Goal: Task Accomplishment & Management: Complete application form

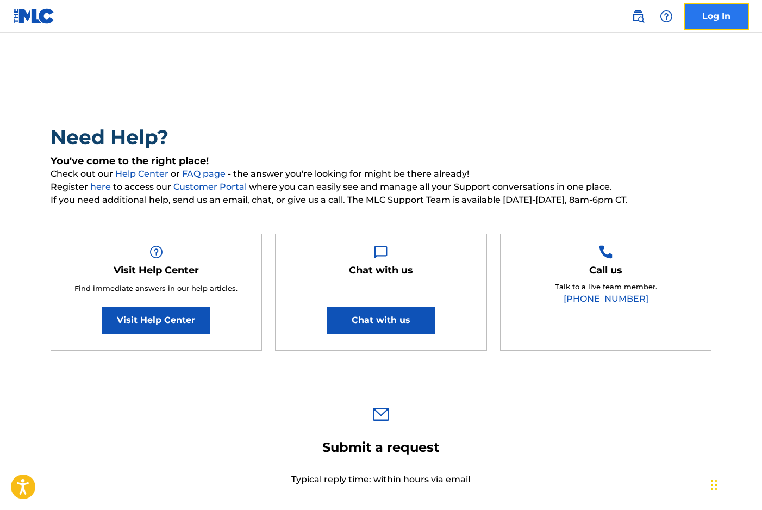
click at [709, 20] on link "Log In" at bounding box center [715, 16] width 65 height 27
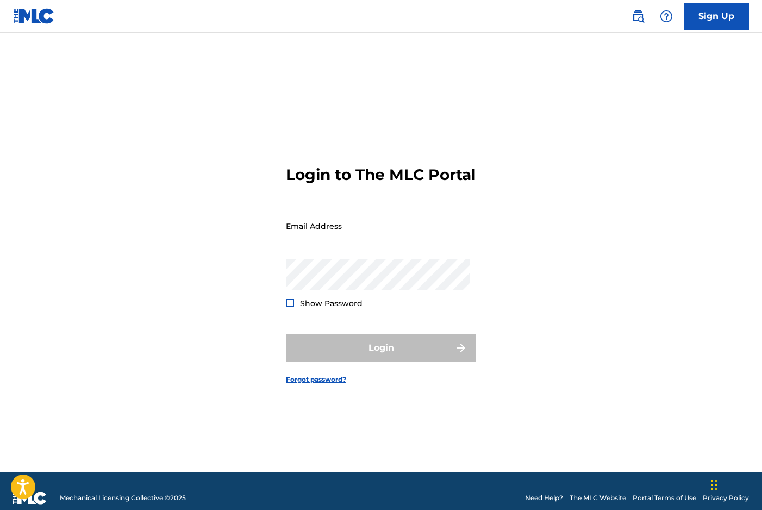
click at [0, 509] on nordpass-portal at bounding box center [0, 510] width 0 height 0
type input "[DOMAIN_NAME][EMAIL_ADDRESS][PERSON_NAME][DOMAIN_NAME]"
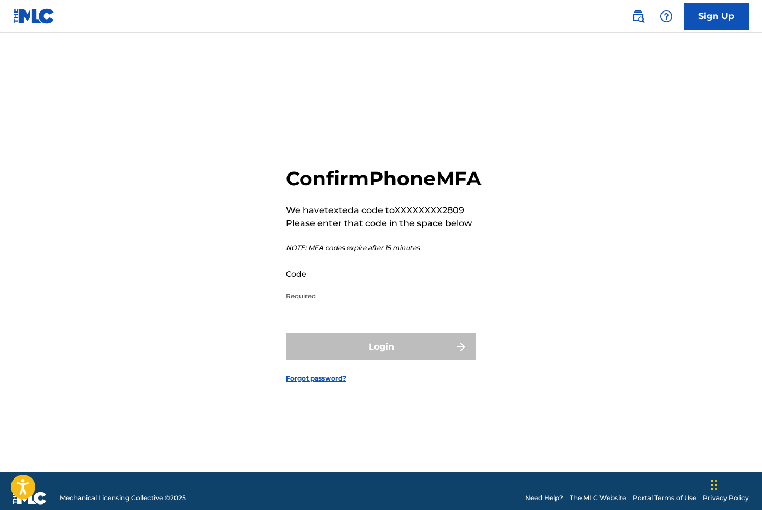
click at [381, 289] on input "Code" at bounding box center [378, 273] width 184 height 31
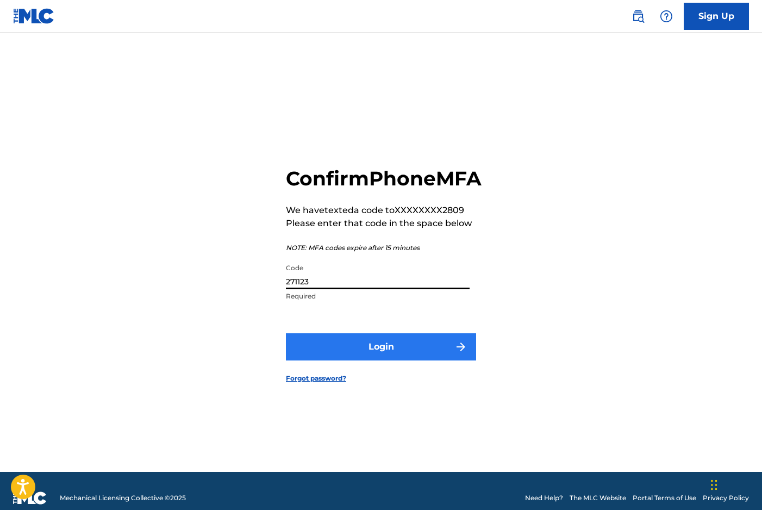
type input "271123"
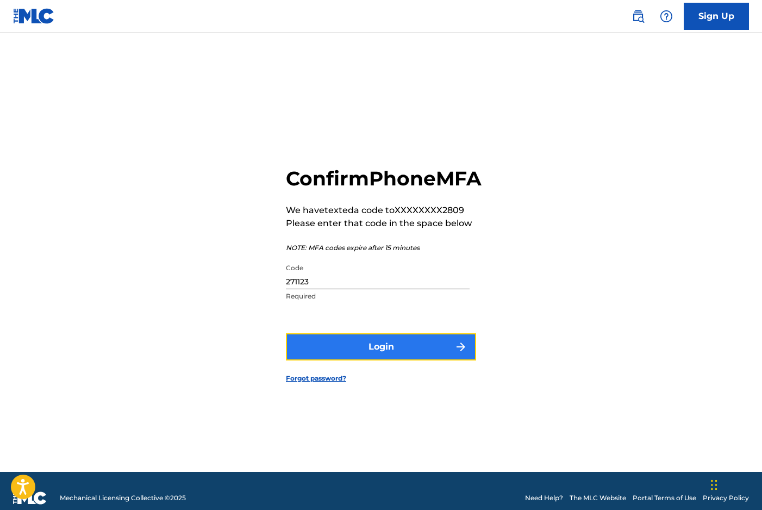
click at [421, 355] on button "Login" at bounding box center [381, 346] width 190 height 27
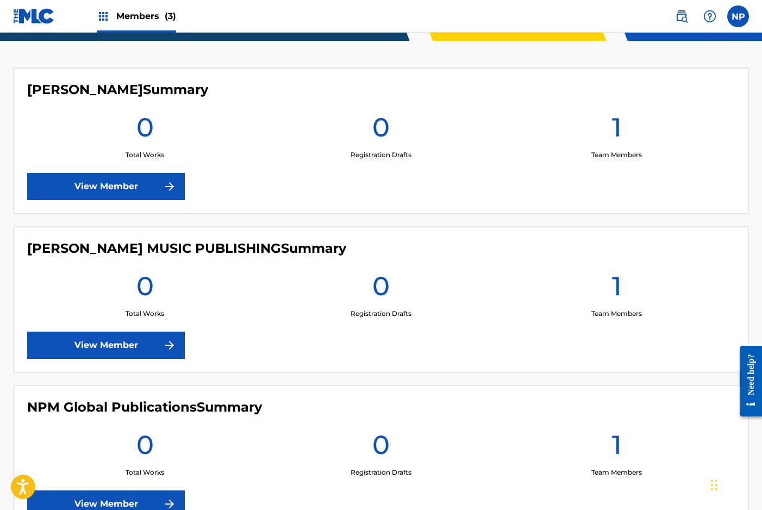
scroll to position [278, 0]
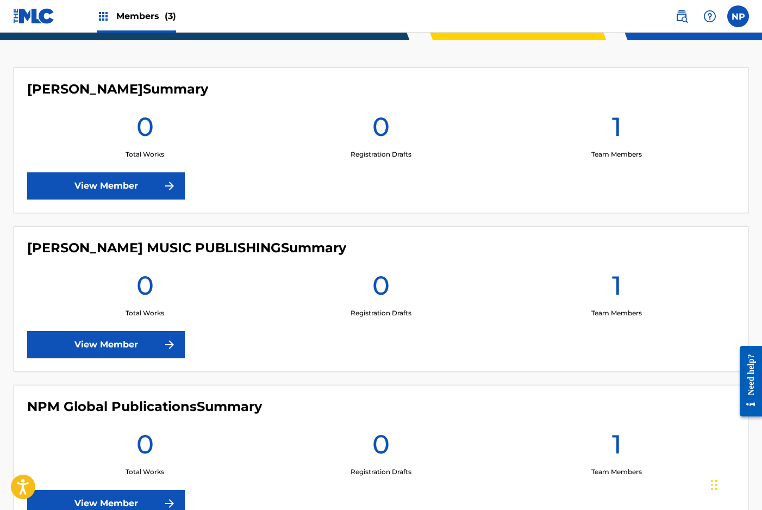
click at [65, 151] on div "0 Total Works" at bounding box center [145, 134] width 236 height 49
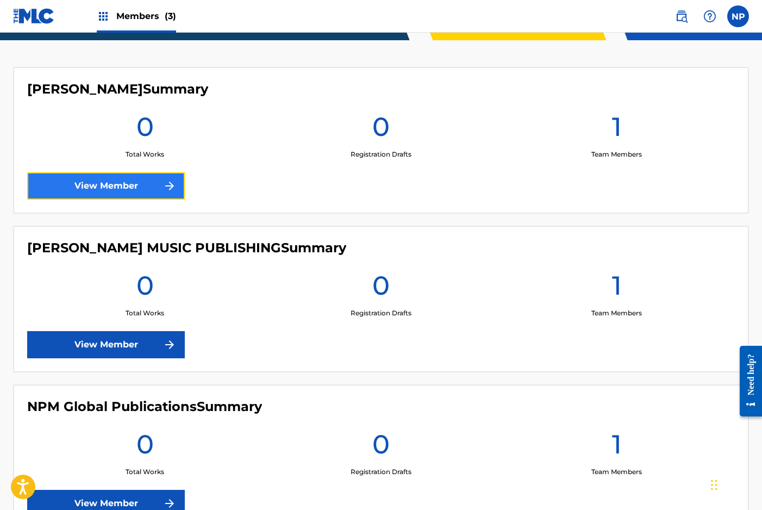
click at [82, 190] on link "View Member" at bounding box center [106, 185] width 158 height 27
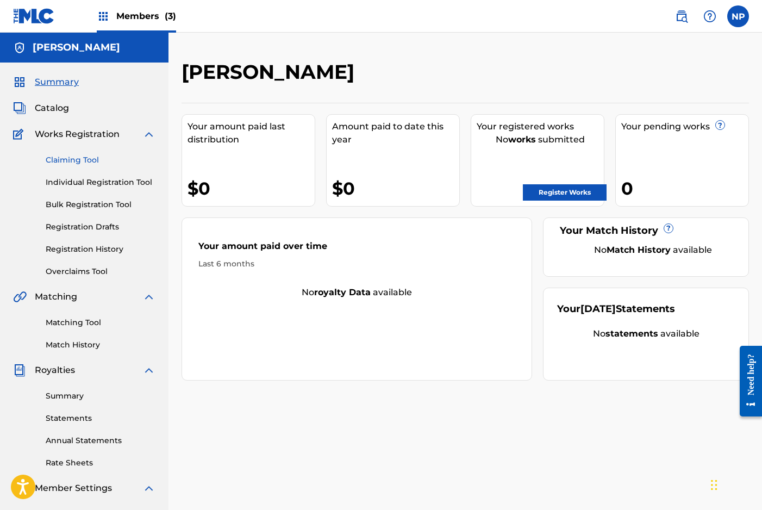
click at [89, 160] on link "Claiming Tool" at bounding box center [101, 159] width 110 height 11
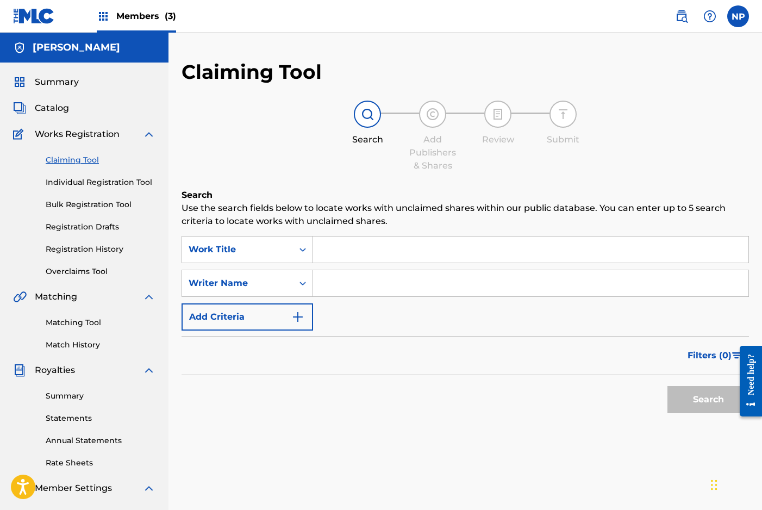
click at [365, 248] on input "Search Form" at bounding box center [530, 249] width 435 height 26
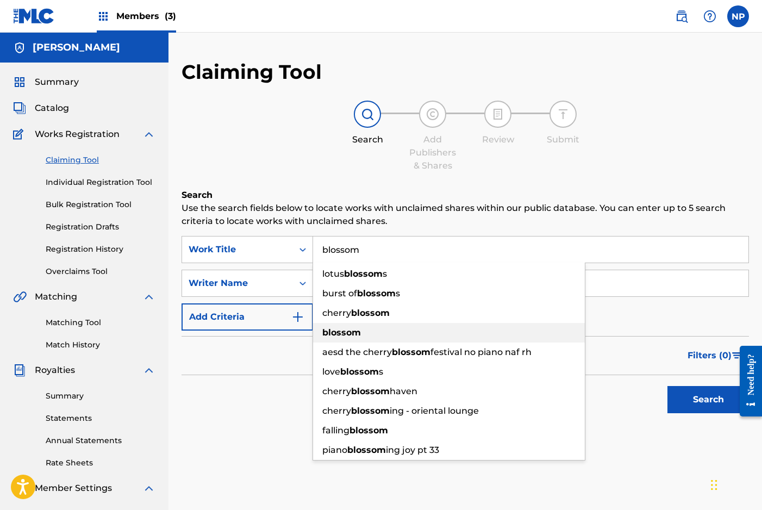
type input "blossom"
click at [342, 331] on strong "blossom" at bounding box center [341, 332] width 39 height 10
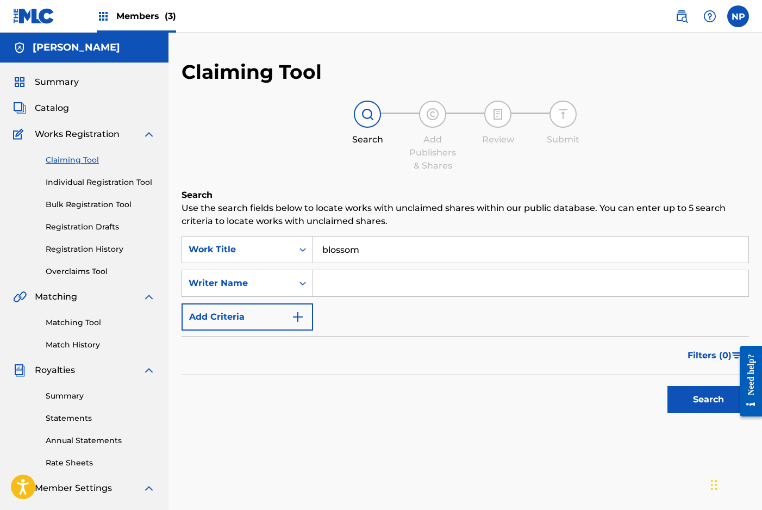
click at [330, 282] on input "Search Form" at bounding box center [530, 283] width 435 height 26
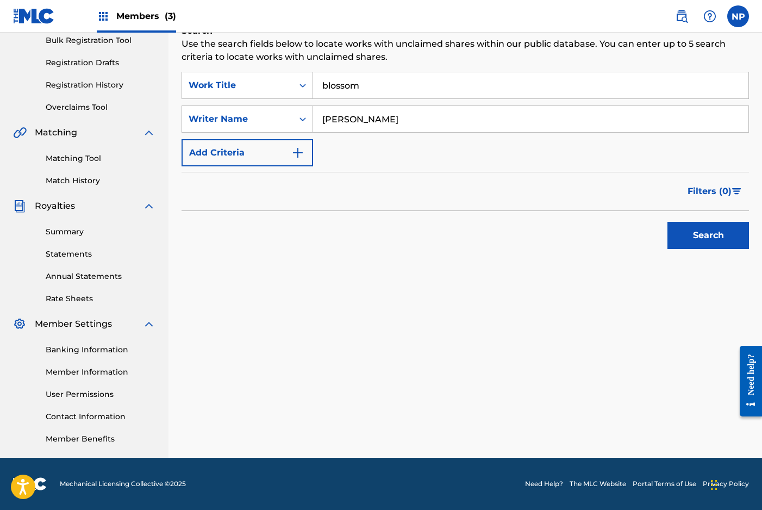
type input "[PERSON_NAME]"
click at [463, 255] on div "Search Use the search fields below to locate works with unclaimed shares within…" at bounding box center [464, 166] width 567 height 284
drag, startPoint x: 431, startPoint y: 223, endPoint x: 424, endPoint y: 215, distance: 10.4
click at [431, 223] on div "Search" at bounding box center [464, 232] width 567 height 43
click at [376, 115] on input "[PERSON_NAME]" at bounding box center [530, 119] width 435 height 26
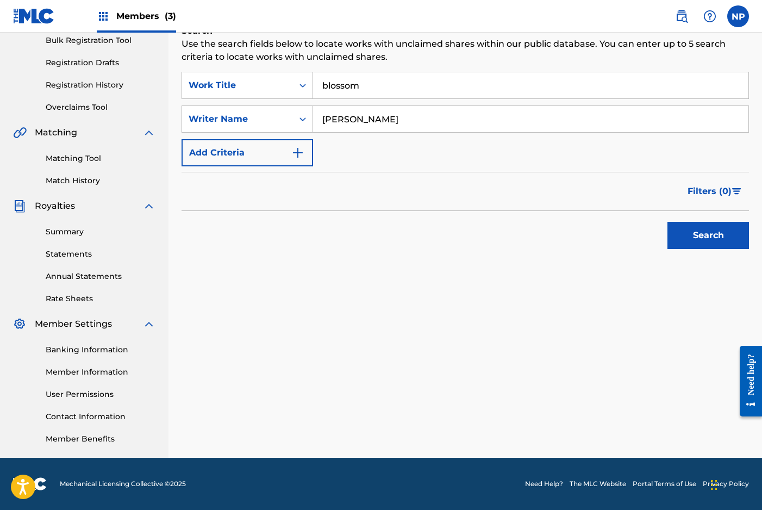
click at [667, 222] on button "Search" at bounding box center [707, 235] width 81 height 27
click at [297, 120] on icon "Search Form" at bounding box center [302, 119] width 11 height 11
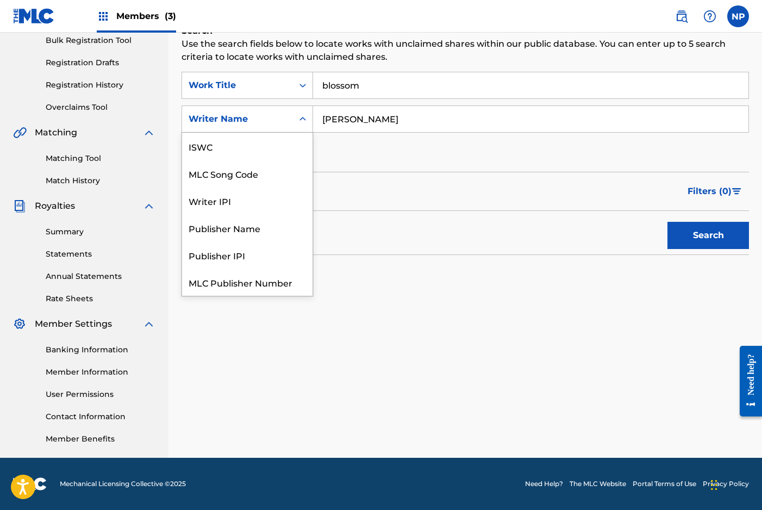
scroll to position [27, 0]
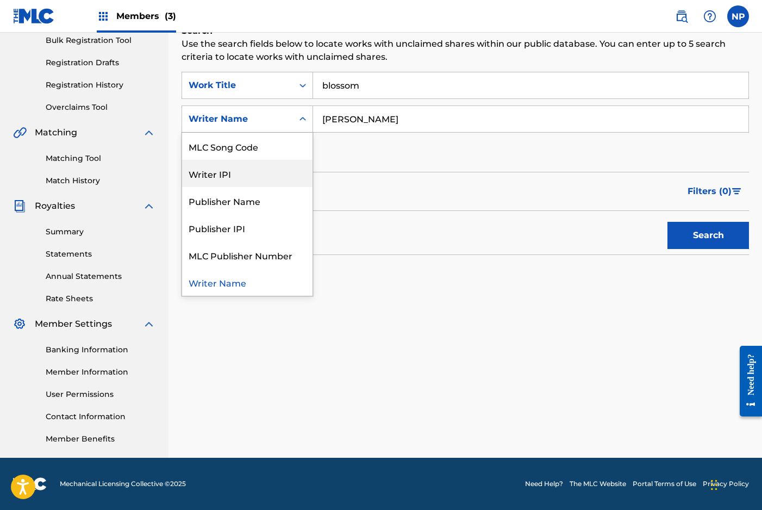
click at [230, 178] on div "Writer IPI" at bounding box center [247, 173] width 130 height 27
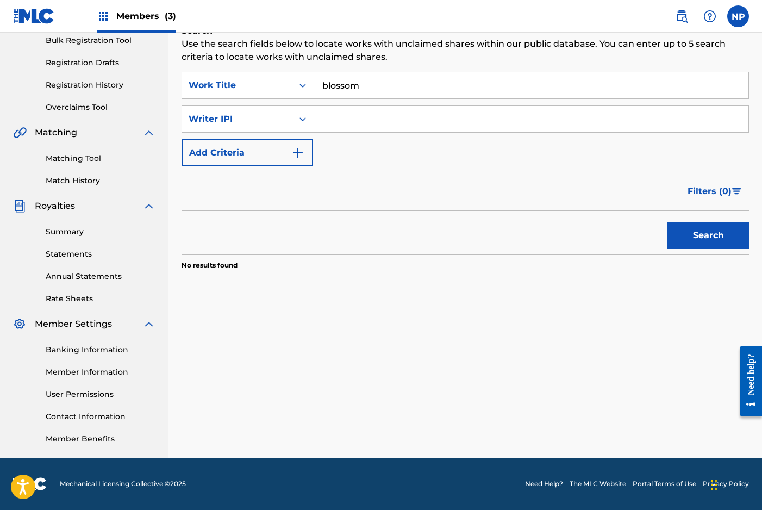
click at [355, 121] on input "Search Form" at bounding box center [530, 119] width 435 height 26
click at [350, 112] on input "Search Form" at bounding box center [530, 119] width 435 height 26
paste input "00668792186"
click at [667, 222] on button "Search" at bounding box center [707, 235] width 81 height 27
click at [293, 85] on div "Search Form" at bounding box center [303, 86] width 20 height 20
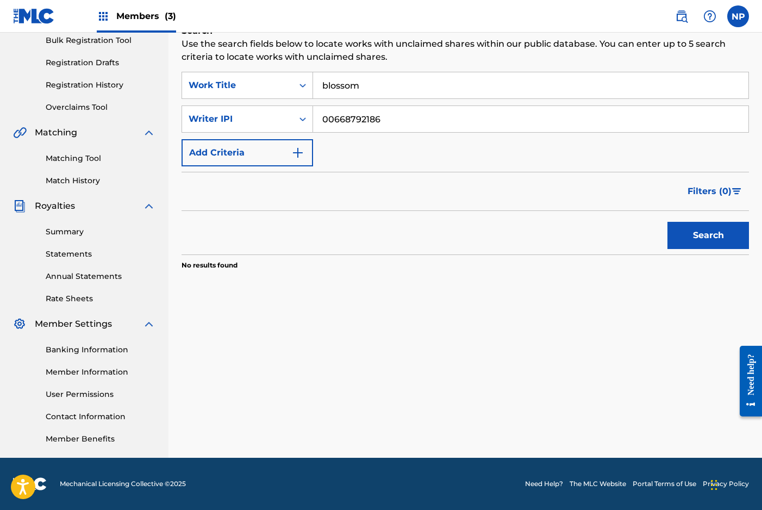
click at [394, 198] on div "Filters ( 0 )" at bounding box center [464, 191] width 567 height 39
click at [291, 87] on div "Work Title" at bounding box center [237, 85] width 111 height 21
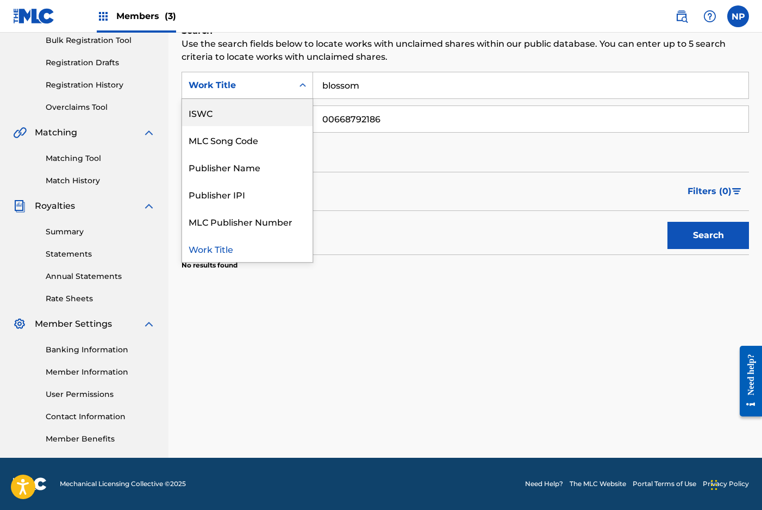
click at [382, 47] on p "Use the search fields below to locate works with unclaimed shares within our pu…" at bounding box center [464, 50] width 567 height 26
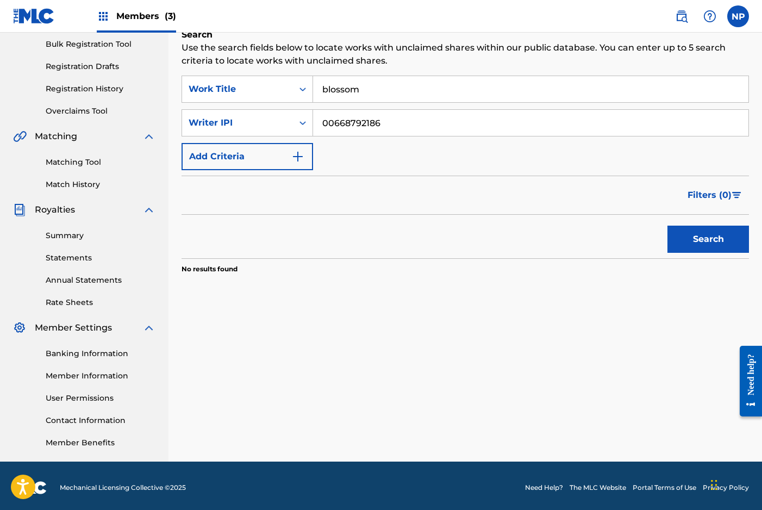
scroll to position [164, 0]
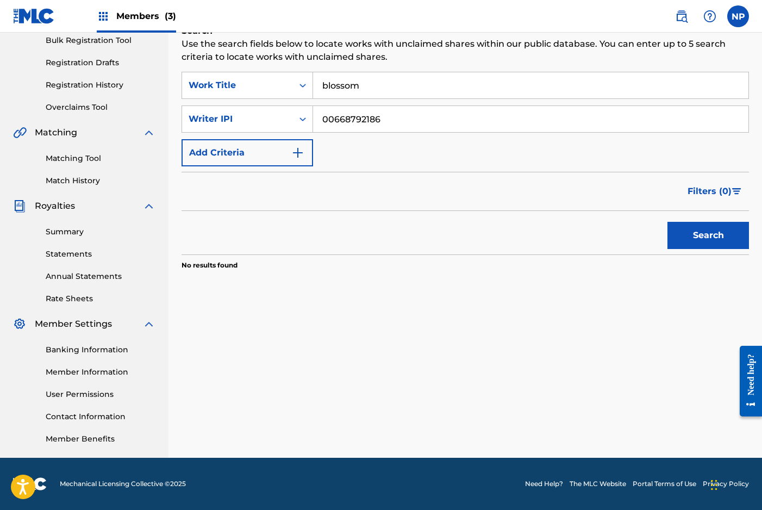
click at [405, 114] on input "00668792186" at bounding box center [530, 119] width 435 height 26
paste input "00668792088"
type input "00668792088"
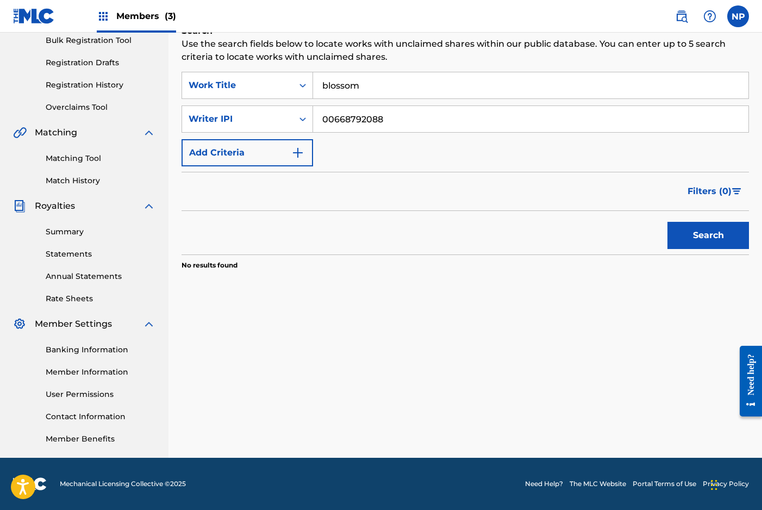
click at [667, 222] on button "Search" at bounding box center [707, 235] width 81 height 27
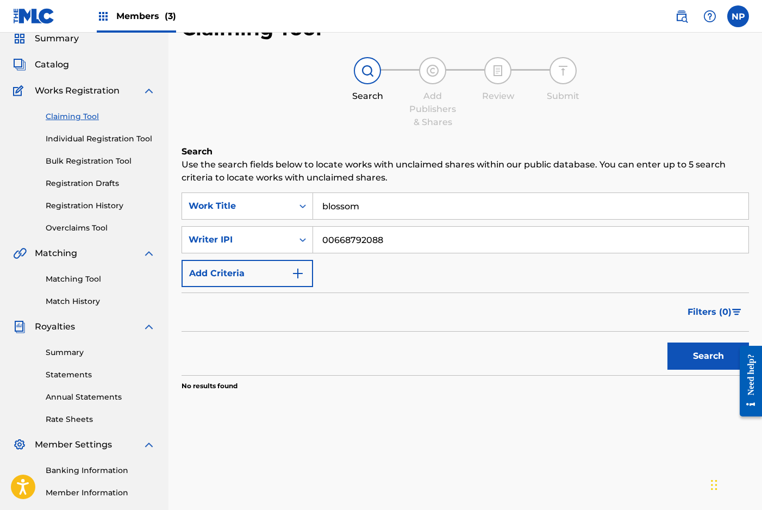
scroll to position [40, 0]
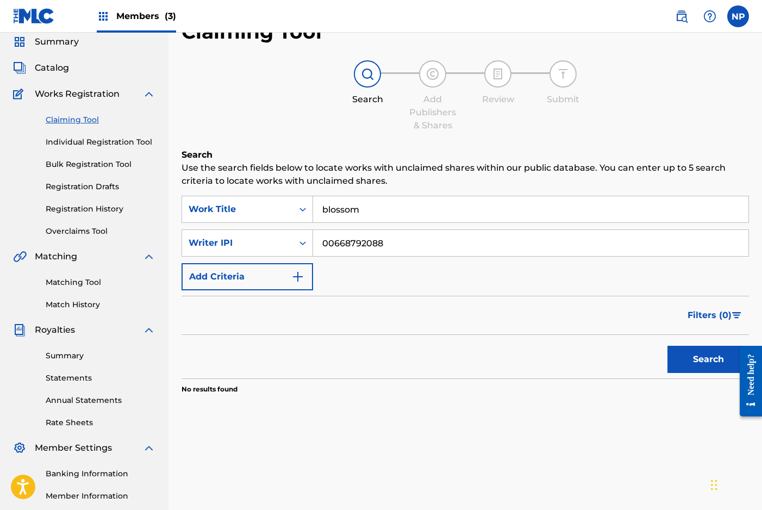
drag, startPoint x: 356, startPoint y: 293, endPoint x: 307, endPoint y: 261, distance: 58.5
click at [356, 293] on form "SearchWithCriteriaf0ef39a2-8803-4015-9241-ad9947c13fda Work Title blossom Searc…" at bounding box center [464, 287] width 567 height 183
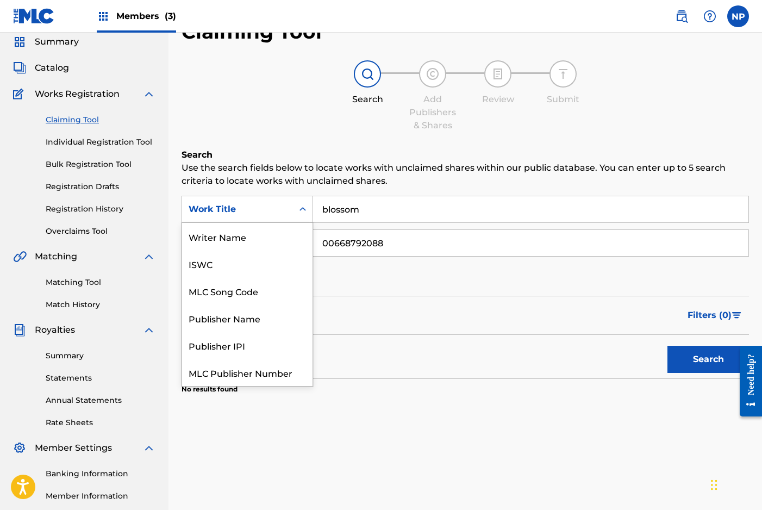
click at [300, 212] on icon "Search Form" at bounding box center [302, 209] width 11 height 11
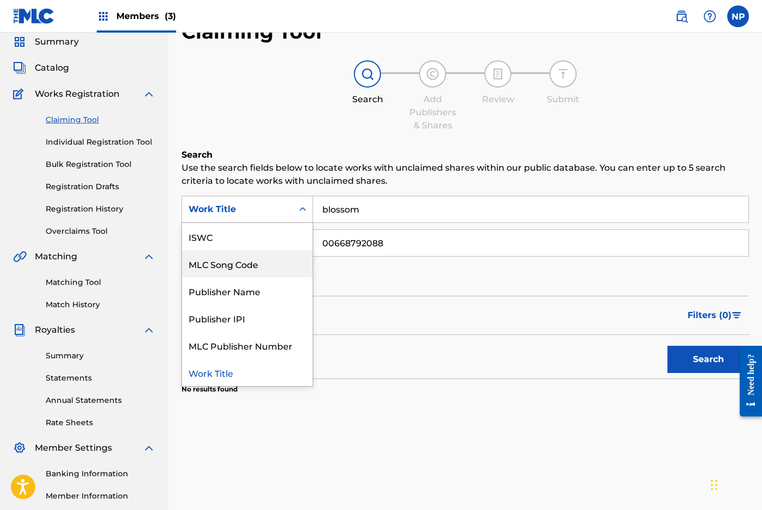
click at [270, 261] on div "MLC Song Code" at bounding box center [247, 263] width 130 height 27
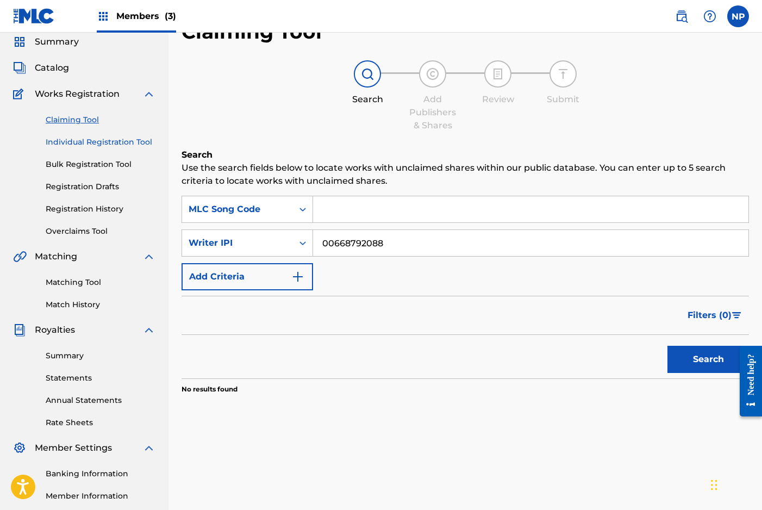
click at [120, 141] on link "Individual Registration Tool" at bounding box center [101, 141] width 110 height 11
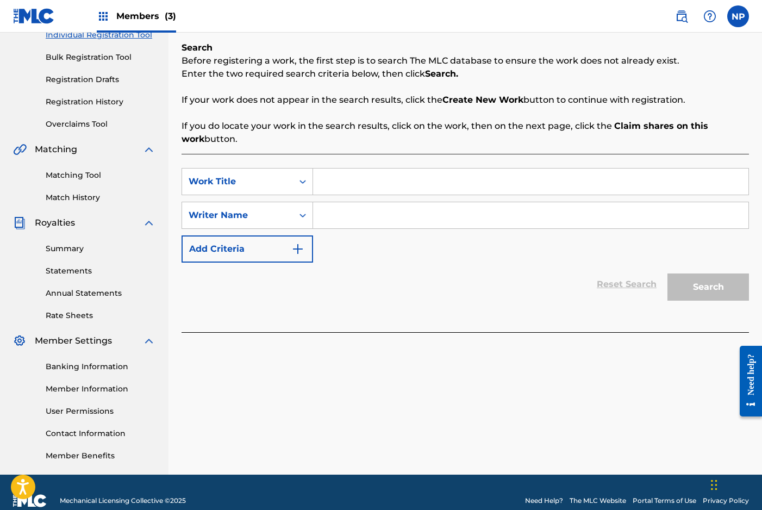
scroll to position [164, 0]
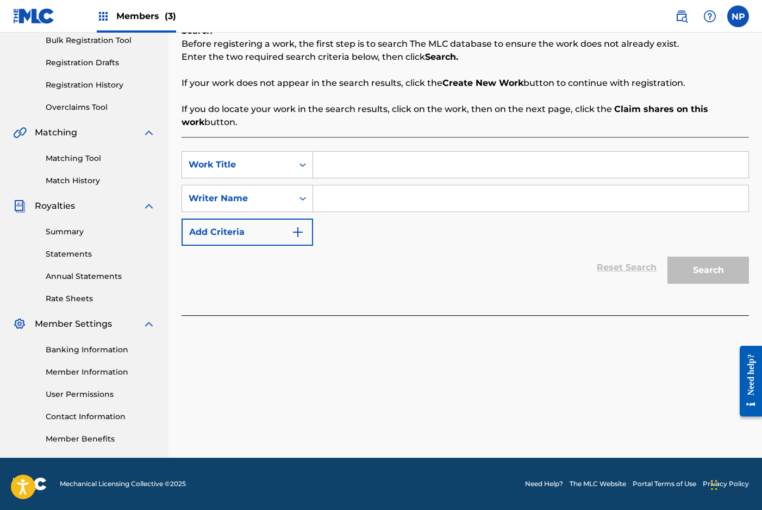
click at [338, 168] on input "Search Form" at bounding box center [530, 165] width 435 height 26
type input "Back In Time"
click at [394, 205] on input "Search Form" at bounding box center [530, 198] width 435 height 26
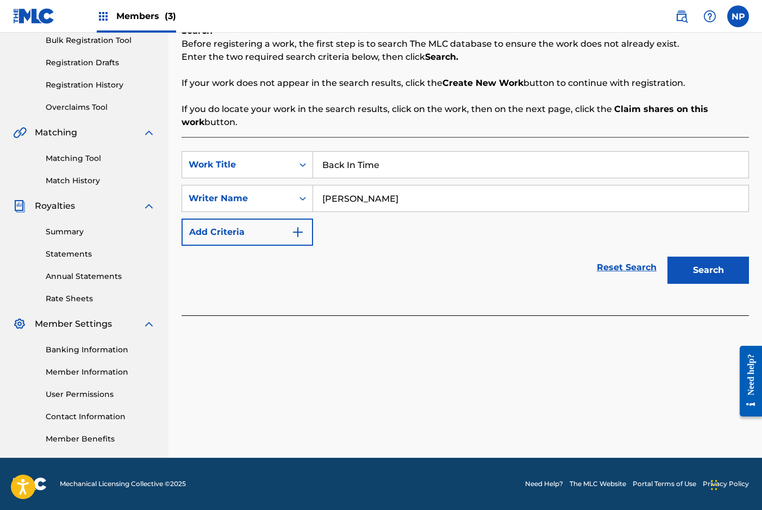
type input "[PERSON_NAME]"
click at [667, 256] on button "Search" at bounding box center [707, 269] width 81 height 27
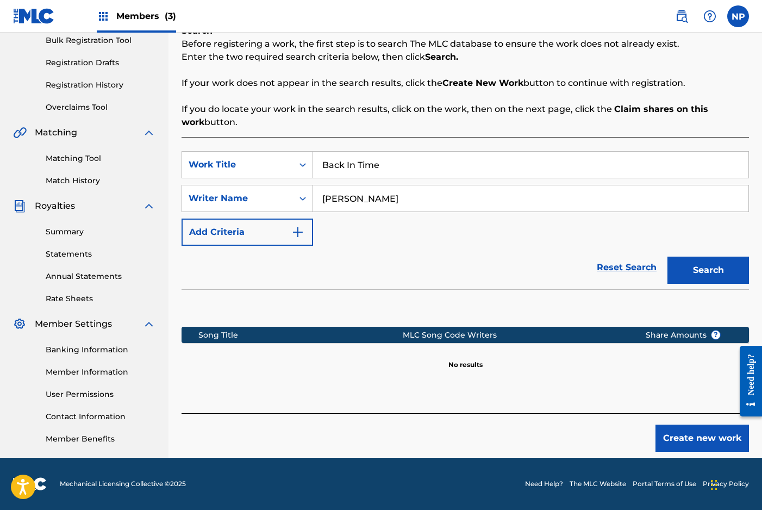
click at [415, 174] on input "Back In Time" at bounding box center [530, 165] width 435 height 26
type input "Blossom"
click at [403, 204] on input "[PERSON_NAME]" at bounding box center [530, 198] width 435 height 26
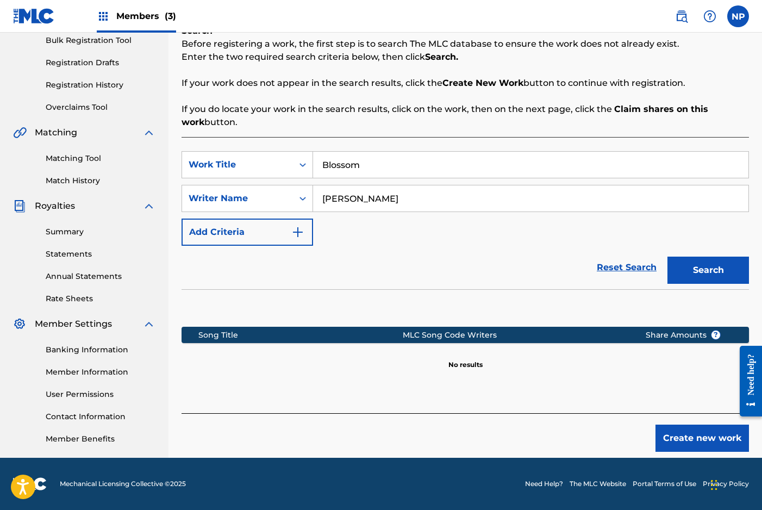
click at [403, 204] on input "[PERSON_NAME]" at bounding box center [530, 198] width 435 height 26
type input "N"
type input "[PERSON_NAME]"
click at [667, 256] on button "Search" at bounding box center [707, 269] width 81 height 27
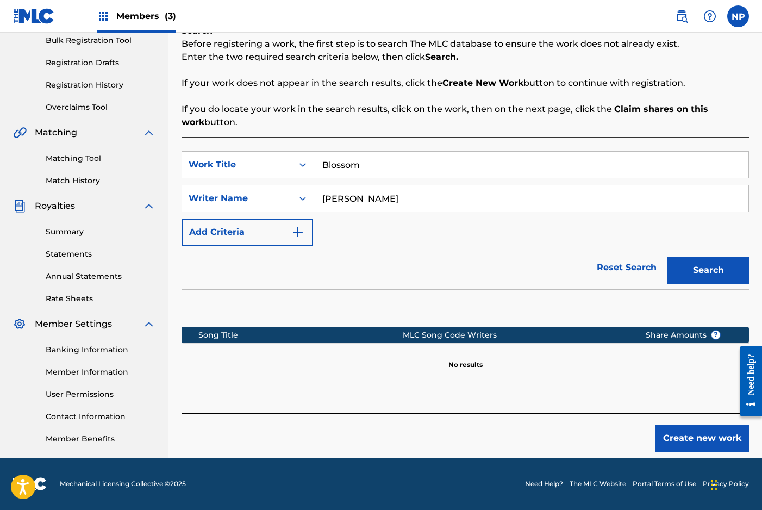
click at [65, 340] on div "Banking Information Member Information User Permissions Contact Information Mem…" at bounding box center [84, 387] width 142 height 114
click at [74, 161] on link "Matching Tool" at bounding box center [101, 158] width 110 height 11
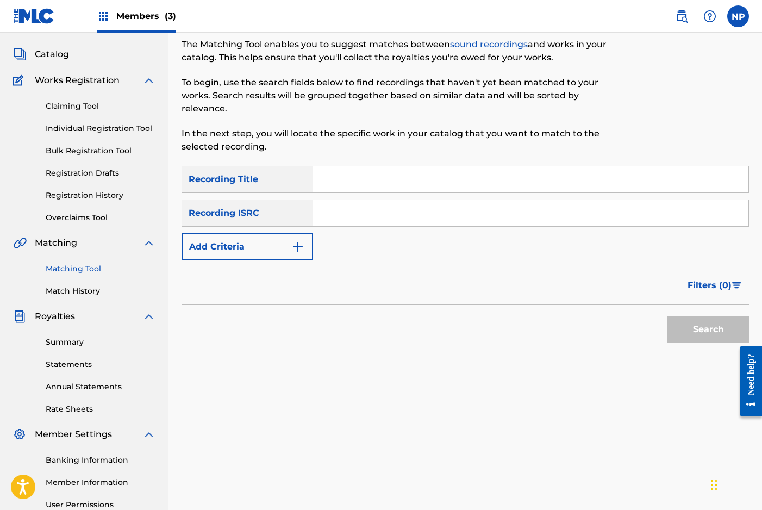
scroll to position [60, 0]
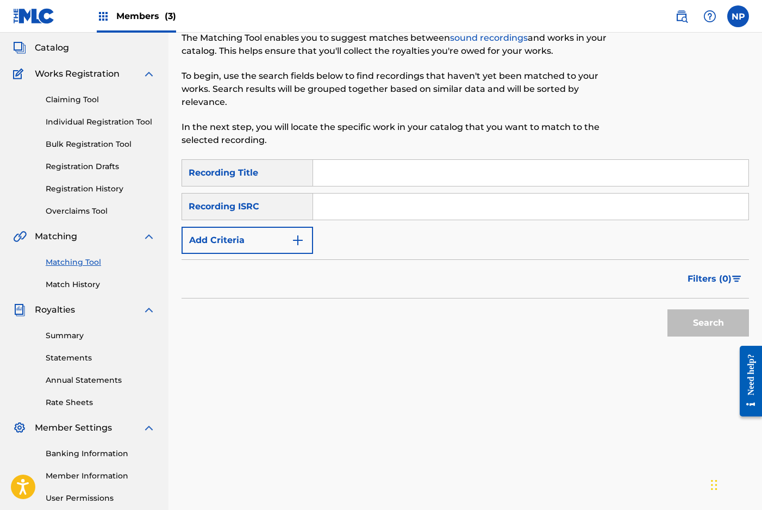
click at [337, 175] on input "Search Form" at bounding box center [530, 173] width 435 height 26
type input "Blossom"
click at [248, 207] on div "Recording ISRC" at bounding box center [246, 206] width 131 height 27
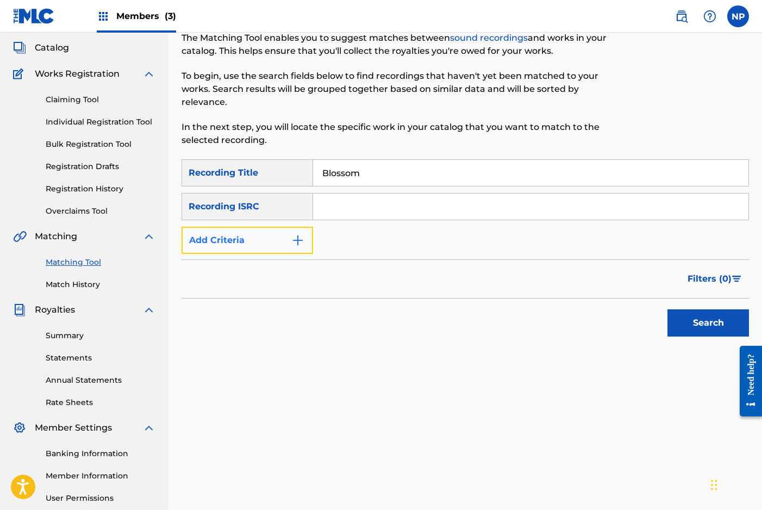
click at [273, 238] on button "Add Criteria" at bounding box center [246, 240] width 131 height 27
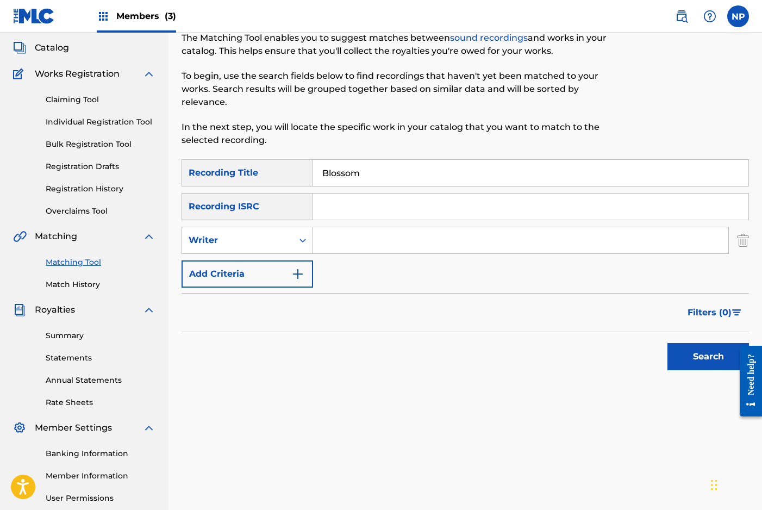
click at [328, 238] on input "Search Form" at bounding box center [520, 240] width 415 height 26
type input "[PERSON_NAME]"
click at [667, 343] on button "Search" at bounding box center [707, 356] width 81 height 27
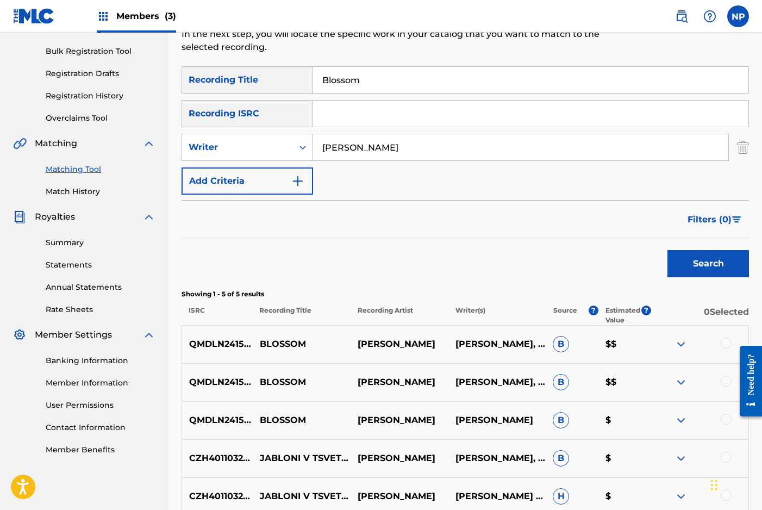
scroll to position [154, 0]
click at [232, 379] on p "QMDLN2415005" at bounding box center [221, 381] width 79 height 13
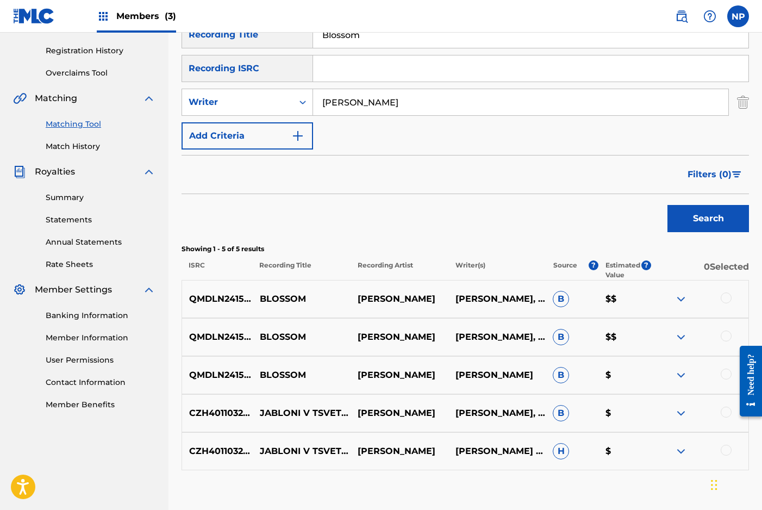
scroll to position [199, 0]
click at [258, 375] on p "BLOSSOM" at bounding box center [302, 374] width 98 height 13
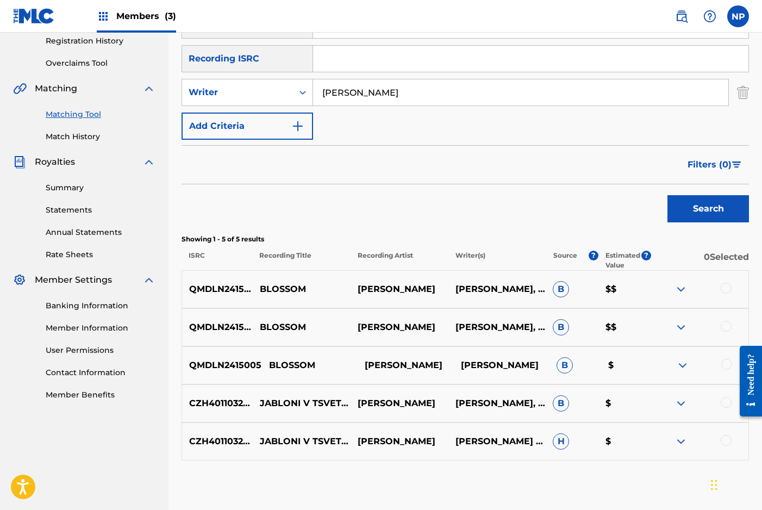
scroll to position [209, 0]
drag, startPoint x: 249, startPoint y: 366, endPoint x: 223, endPoint y: 367, distance: 26.1
click at [226, 368] on p "QMDLN2415005" at bounding box center [221, 364] width 79 height 13
drag, startPoint x: 193, startPoint y: 365, endPoint x: 259, endPoint y: 366, distance: 65.2
click at [259, 366] on p "QMDLN2415005" at bounding box center [221, 364] width 79 height 13
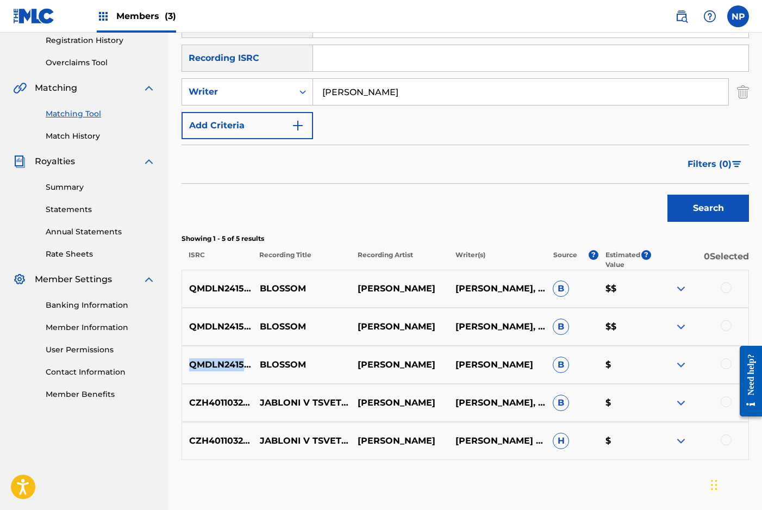
copy p "QMDLN2415005"
click at [346, 62] on input "Search Form" at bounding box center [530, 58] width 435 height 26
paste input "QMDLN2415005"
type input "QMDLN2415005"
click at [667, 194] on button "Search" at bounding box center [707, 207] width 81 height 27
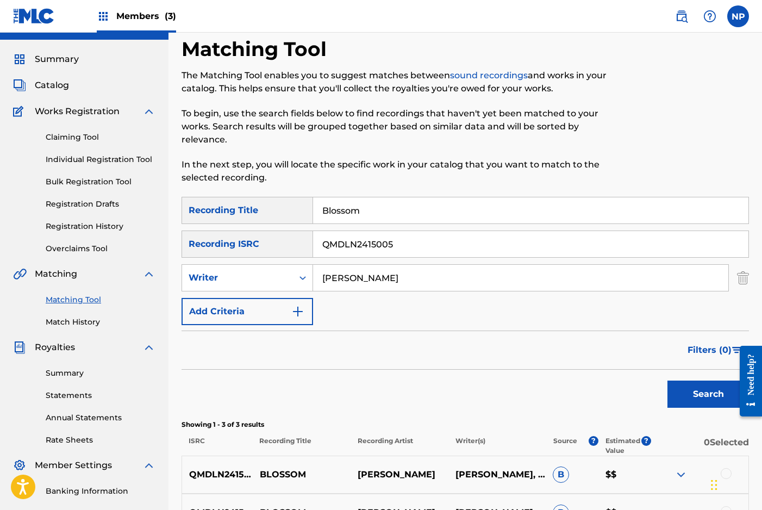
scroll to position [35, 0]
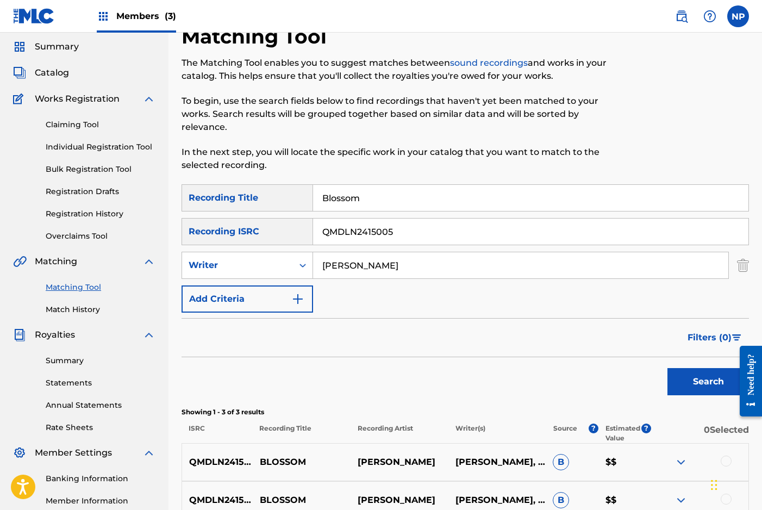
click at [727, 455] on div at bounding box center [725, 460] width 11 height 11
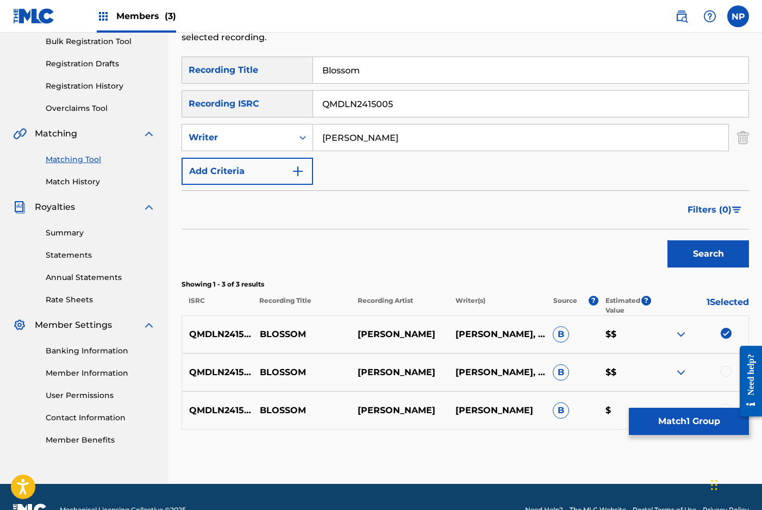
scroll to position [167, 0]
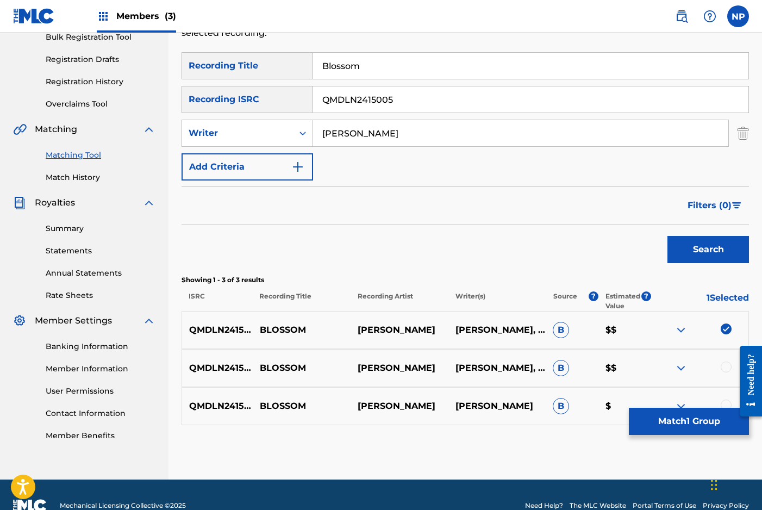
click at [726, 366] on div at bounding box center [725, 366] width 11 height 11
click at [724, 403] on div at bounding box center [725, 404] width 11 height 11
click at [661, 420] on button "Match 3 Groups" at bounding box center [688, 420] width 120 height 27
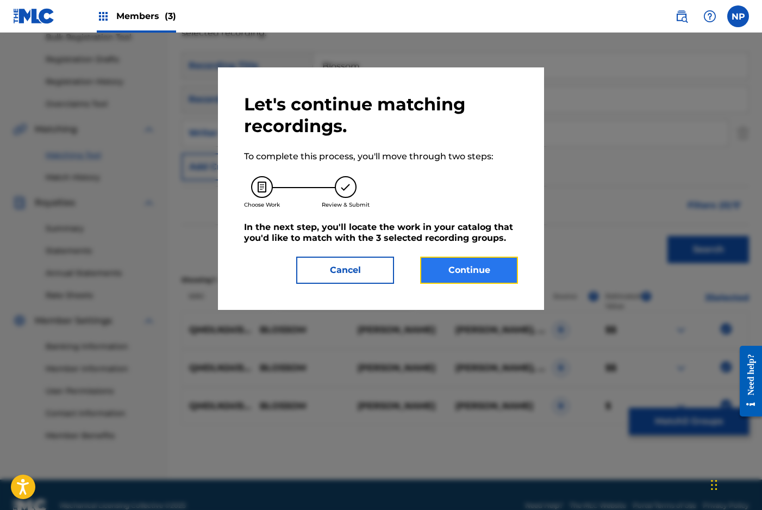
click at [447, 265] on button "Continue" at bounding box center [469, 269] width 98 height 27
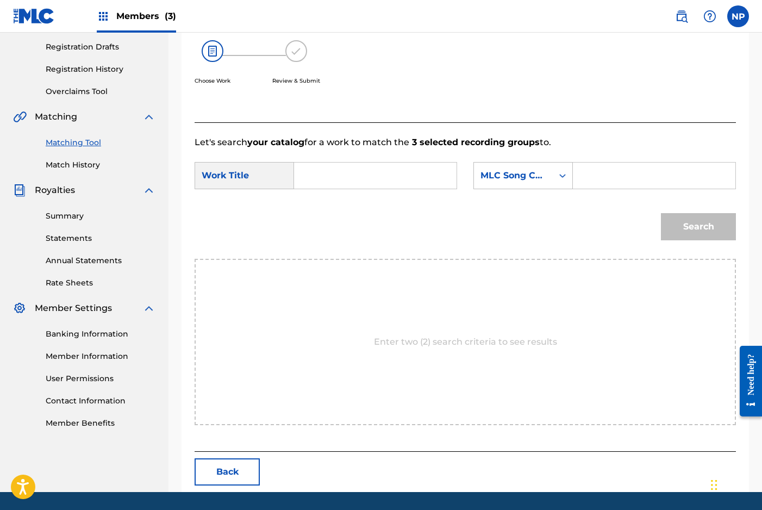
scroll to position [195, 0]
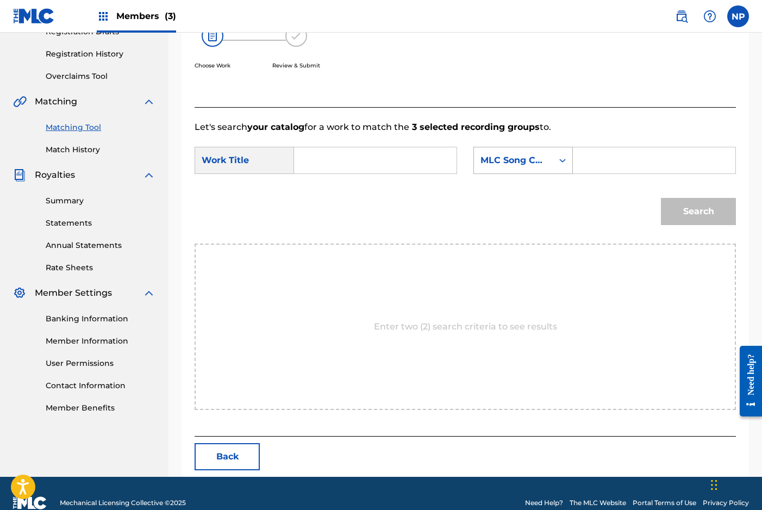
click at [549, 160] on div "MLC Song Code" at bounding box center [513, 160] width 79 height 21
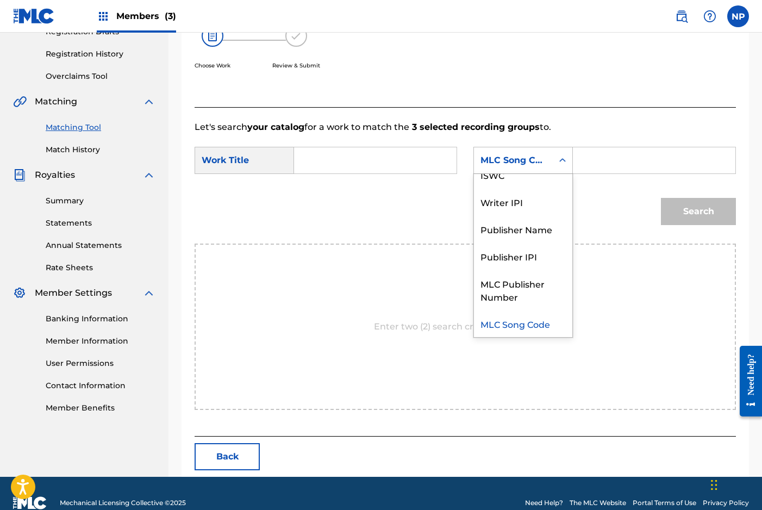
click at [376, 159] on input "Search Form" at bounding box center [375, 160] width 144 height 26
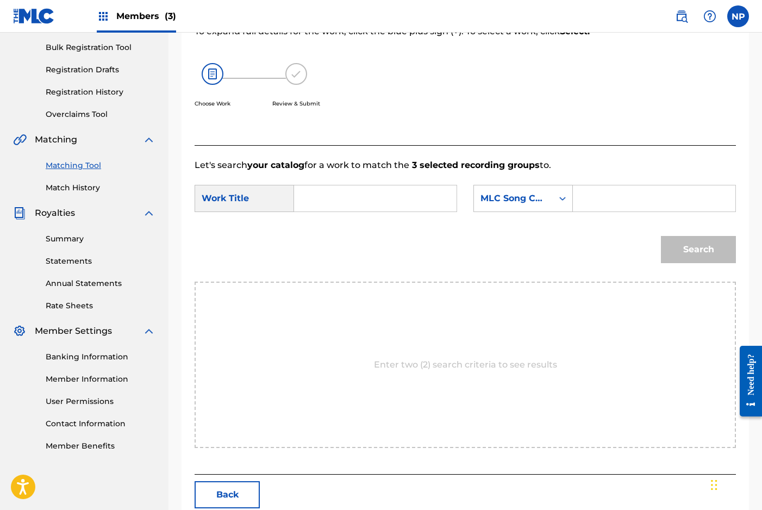
scroll to position [155, 0]
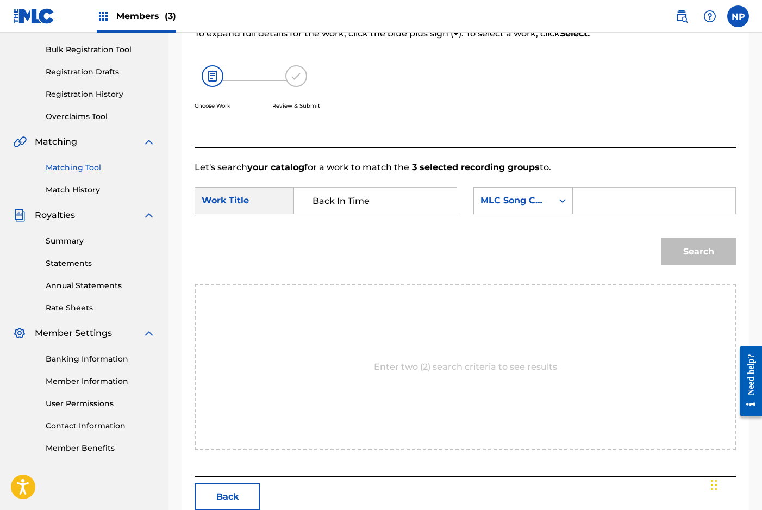
type input "Back In Time"
click at [554, 202] on div "Search Form" at bounding box center [562, 201] width 20 height 20
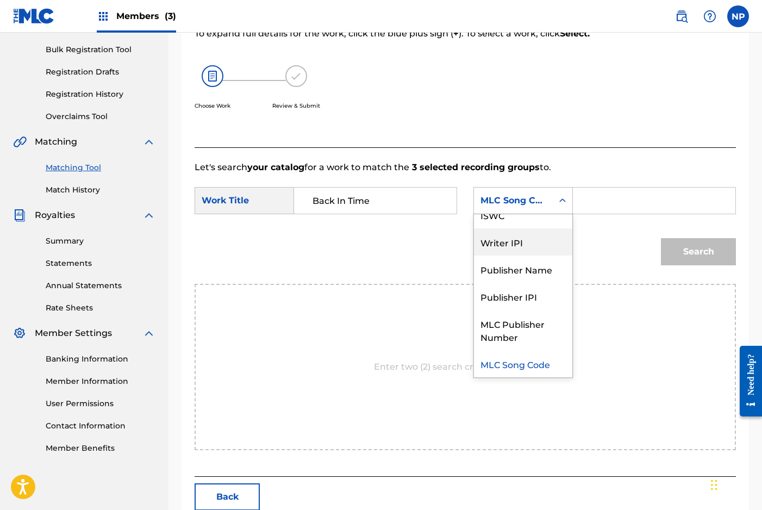
click at [517, 244] on div "Writer IPI" at bounding box center [523, 241] width 98 height 27
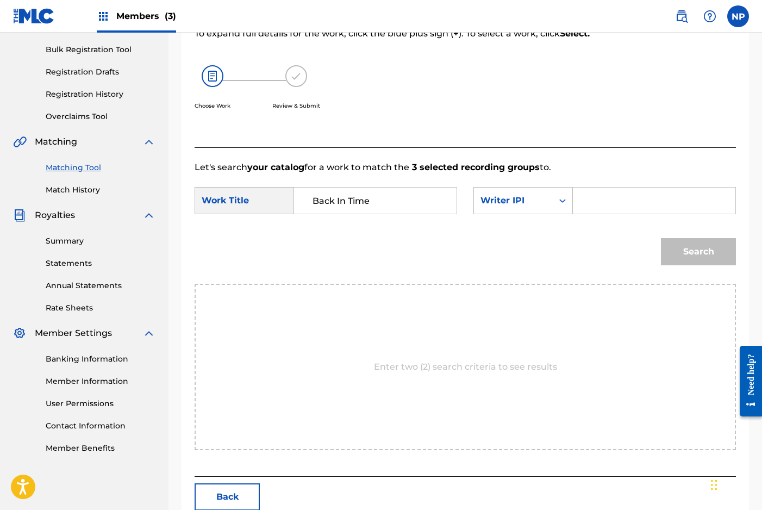
click at [656, 199] on input "Search Form" at bounding box center [654, 200] width 144 height 26
paste input "00668792186"
type input "00668792186"
click at [702, 250] on button "Search" at bounding box center [698, 251] width 75 height 27
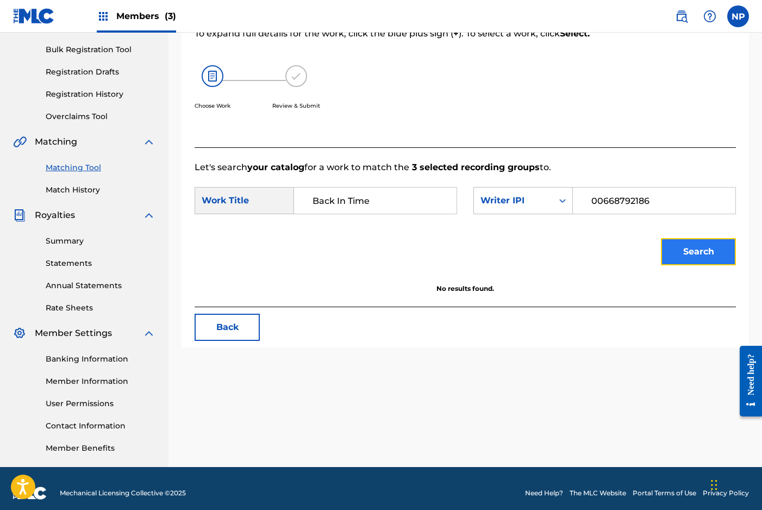
click at [702, 250] on button "Search" at bounding box center [698, 251] width 75 height 27
drag, startPoint x: 369, startPoint y: 200, endPoint x: 299, endPoint y: 202, distance: 70.6
click at [299, 202] on div "Back In Time" at bounding box center [375, 200] width 163 height 27
click at [552, 204] on div "Search Form" at bounding box center [562, 201] width 20 height 20
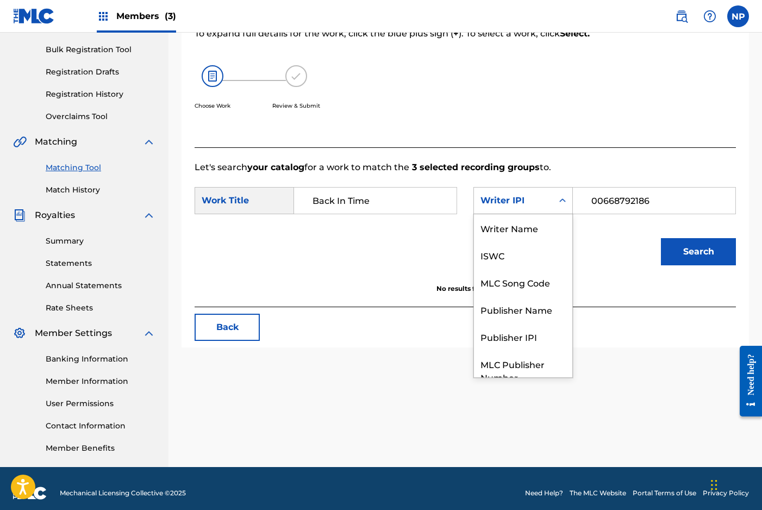
click at [547, 200] on div "Writer IPI" at bounding box center [513, 200] width 79 height 21
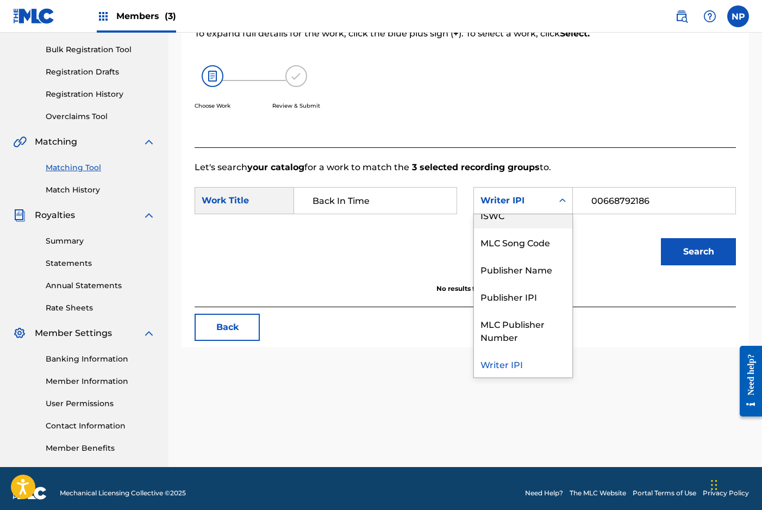
scroll to position [0, 0]
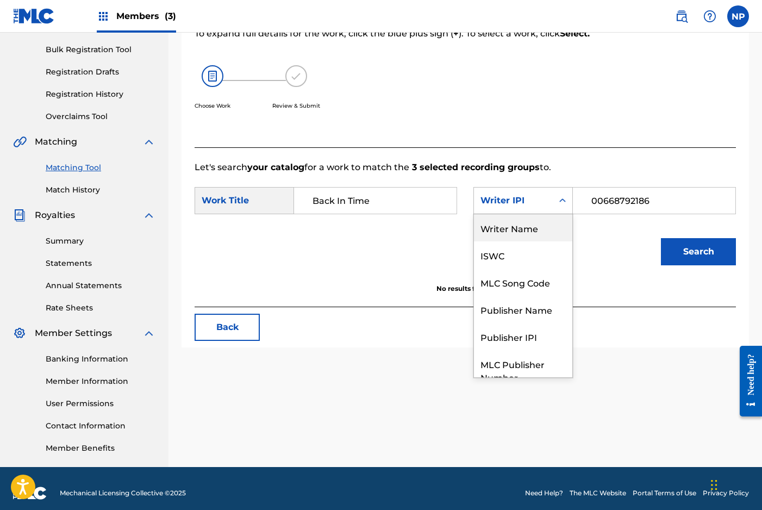
click at [527, 231] on div "Writer Name" at bounding box center [523, 227] width 98 height 27
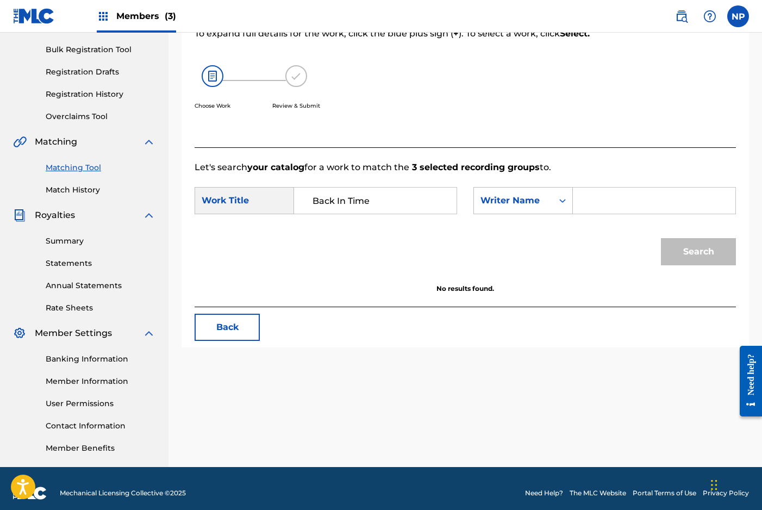
click at [622, 202] on input "Search Form" at bounding box center [654, 200] width 144 height 26
type input "[PERSON_NAME]"
click at [685, 251] on button "Search" at bounding box center [698, 251] width 75 height 27
click at [395, 197] on input "Back In Time" at bounding box center [375, 200] width 144 height 26
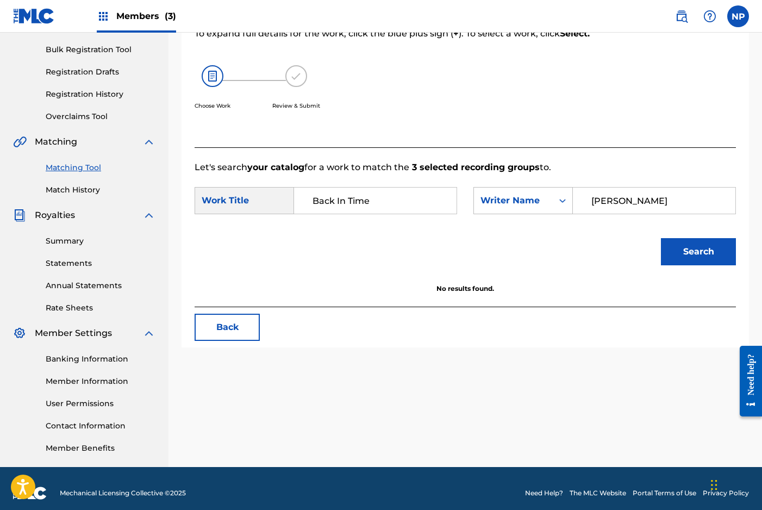
click at [395, 197] on input "Back In Time" at bounding box center [375, 200] width 144 height 26
type input "Stormy Mind"
click at [646, 200] on input "[PERSON_NAME]" at bounding box center [654, 200] width 144 height 26
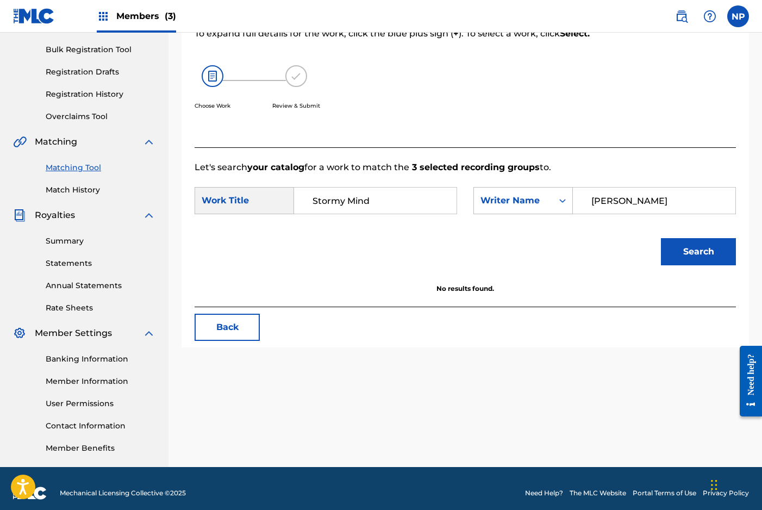
click at [666, 194] on input "[PERSON_NAME]" at bounding box center [654, 200] width 144 height 26
type input "[PERSON_NAME]"
click at [661, 238] on button "Search" at bounding box center [698, 251] width 75 height 27
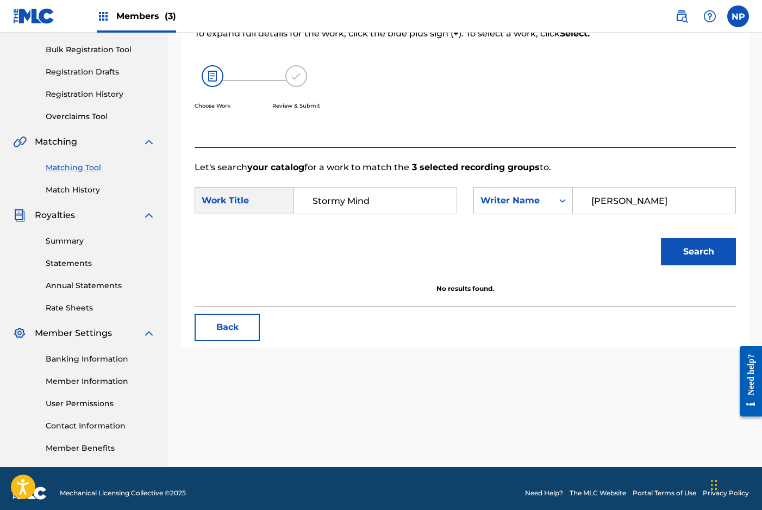
scroll to position [164, 0]
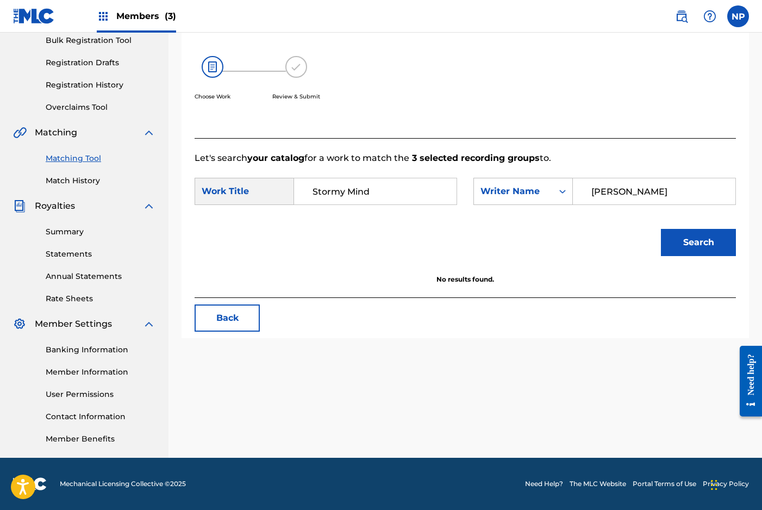
click at [402, 55] on div "Choose Work Review & Submit" at bounding box center [402, 84] width 417 height 83
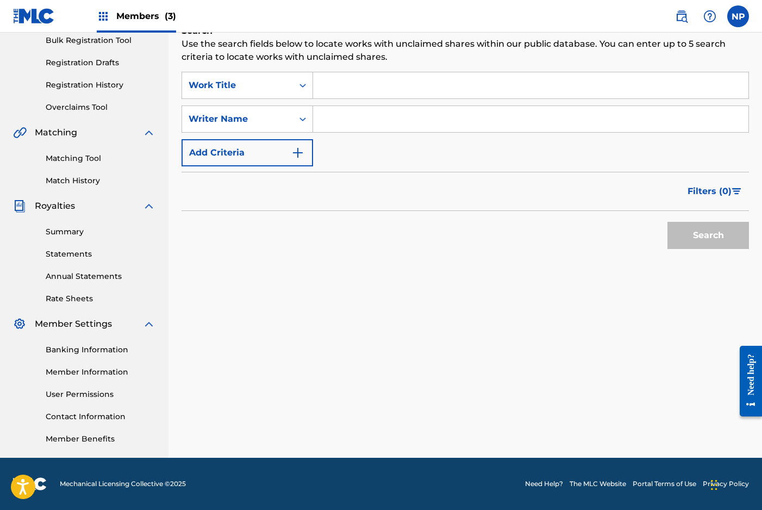
scroll to position [40, 0]
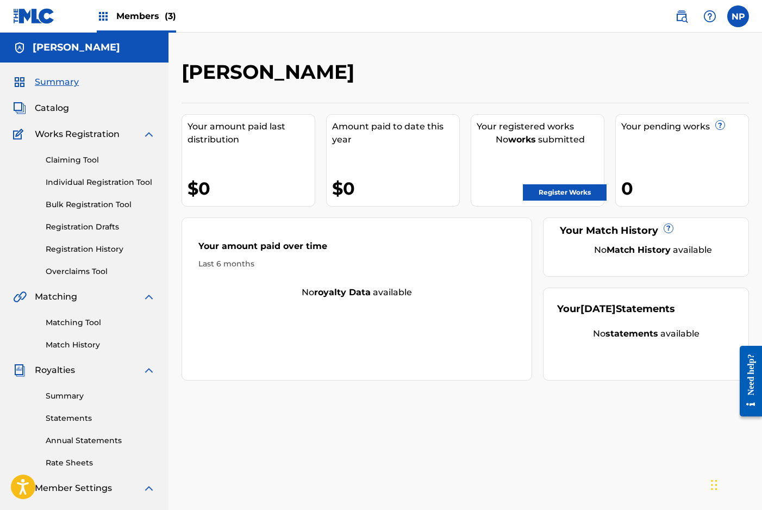
scroll to position [40, 0]
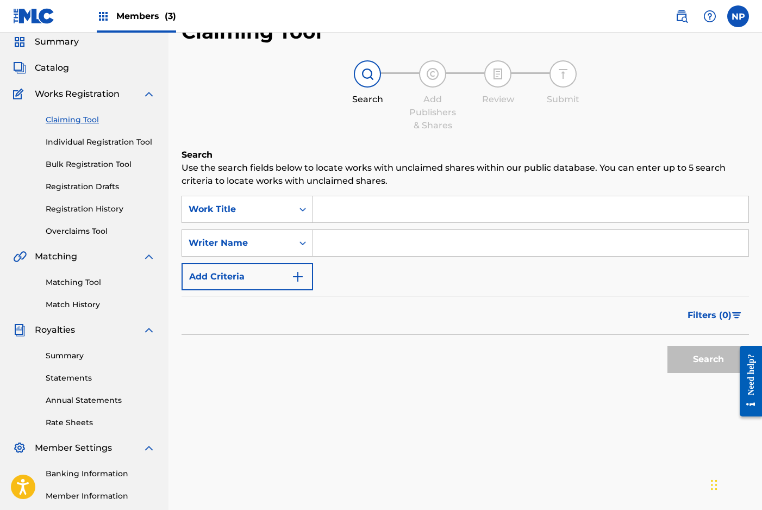
click at [341, 197] on input "Search Form" at bounding box center [530, 209] width 435 height 26
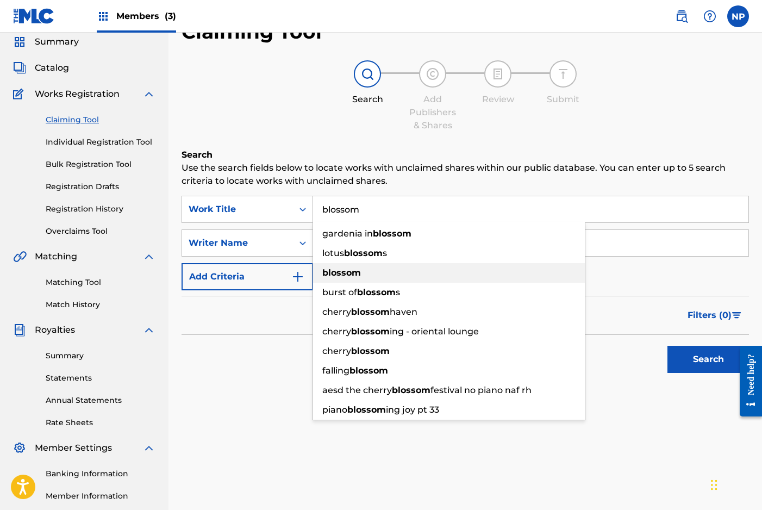
type input "blossom"
drag, startPoint x: 343, startPoint y: 272, endPoint x: 343, endPoint y: 266, distance: 6.0
click at [343, 272] on strong "blossom" at bounding box center [341, 272] width 39 height 10
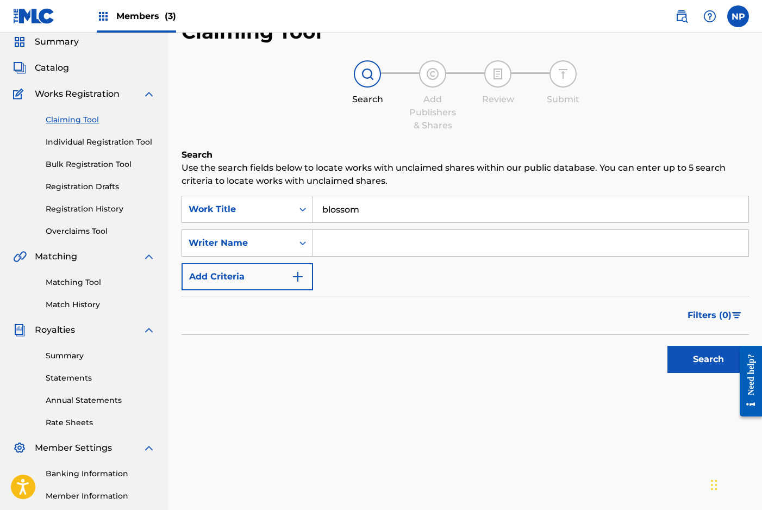
click at [343, 251] on input "Search Form" at bounding box center [530, 243] width 435 height 26
type input "[PERSON_NAME]"
click at [667, 345] on button "Search" at bounding box center [707, 358] width 81 height 27
click at [267, 249] on div "Writer Name" at bounding box center [237, 242] width 111 height 21
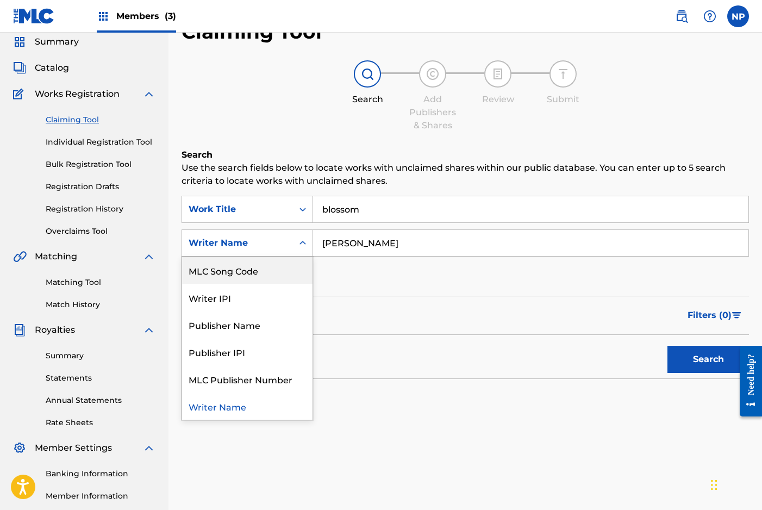
scroll to position [0, 0]
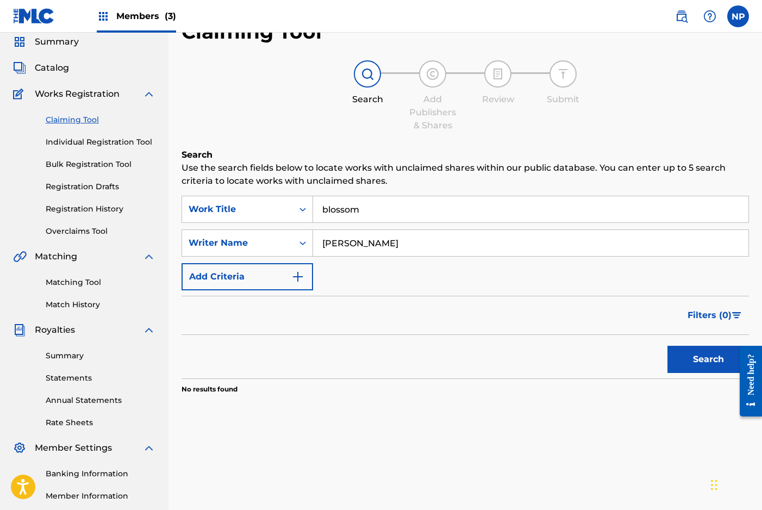
click at [394, 238] on input "[PERSON_NAME]" at bounding box center [530, 243] width 435 height 26
click at [92, 280] on link "Matching Tool" at bounding box center [101, 281] width 110 height 11
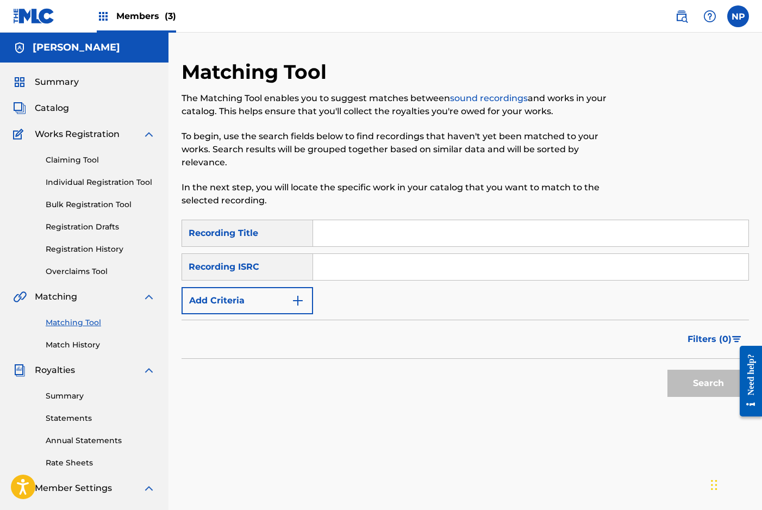
click at [334, 238] on input "Search Form" at bounding box center [530, 233] width 435 height 26
type input "blossom"
click at [273, 282] on div "SearchWithCriteria72cc3f2d-a2b6-4235-b8b6-665f83c0344b Recording Title blossom …" at bounding box center [464, 266] width 567 height 95
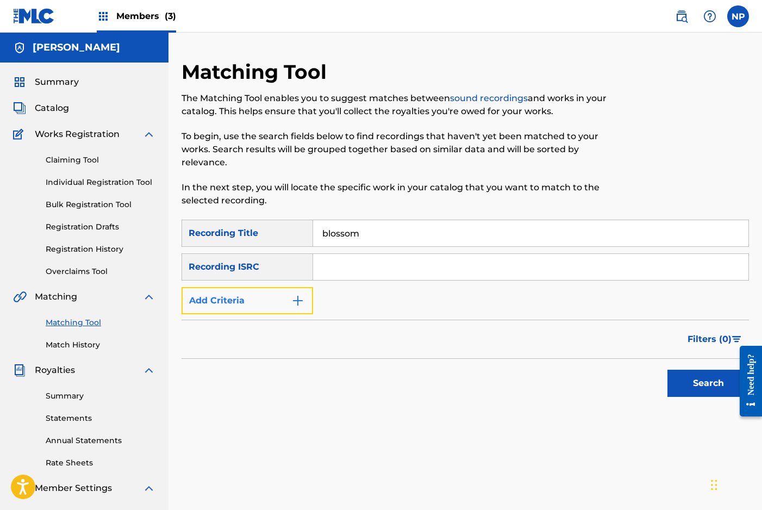
click at [268, 294] on button "Add Criteria" at bounding box center [246, 300] width 131 height 27
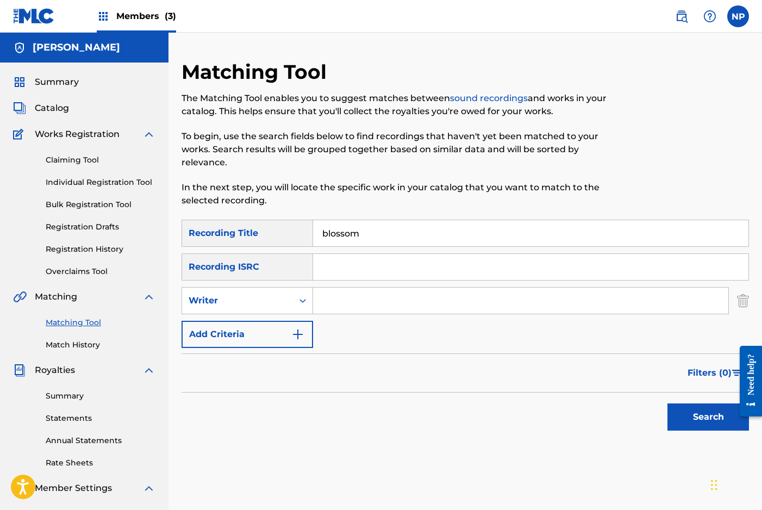
click at [334, 298] on input "Search Form" at bounding box center [520, 300] width 415 height 26
type input "[PERSON_NAME]"
click at [667, 403] on button "Search" at bounding box center [707, 416] width 81 height 27
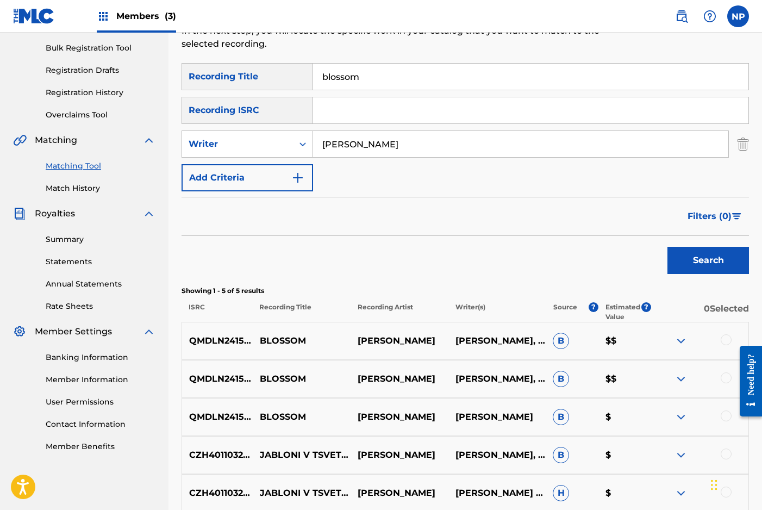
scroll to position [158, 0]
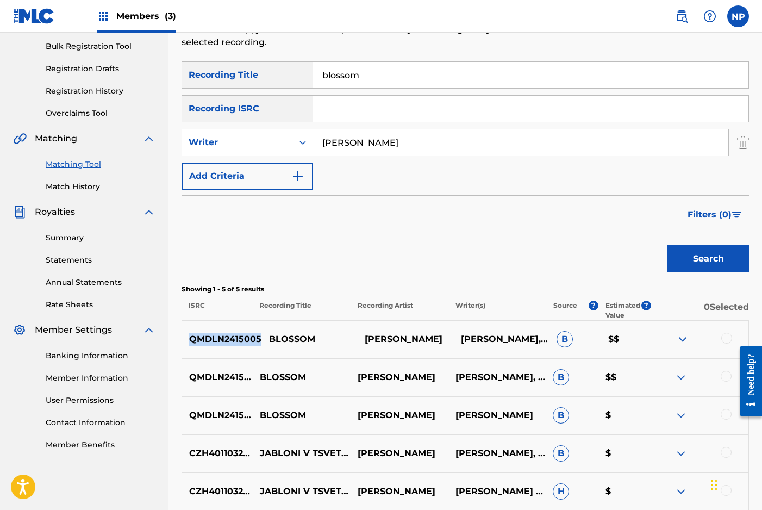
drag, startPoint x: 191, startPoint y: 338, endPoint x: 259, endPoint y: 335, distance: 68.0
click at [259, 335] on p "QMDLN2415005" at bounding box center [221, 338] width 79 height 13
copy p "QMDLN2415005"
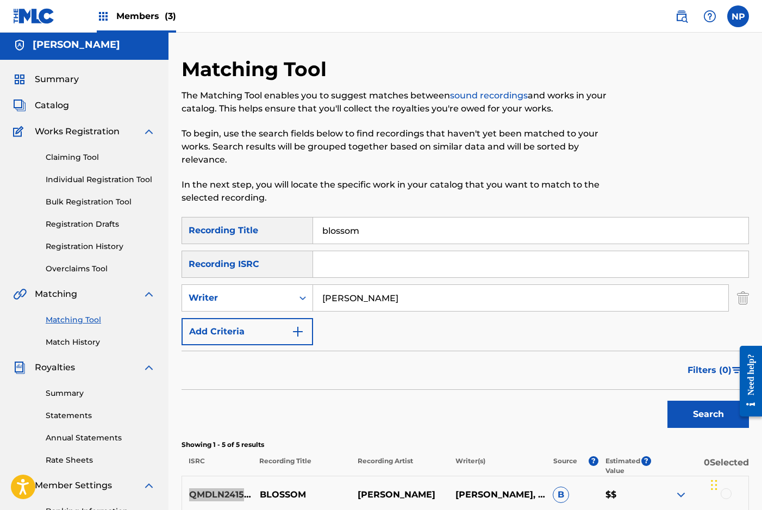
scroll to position [0, 0]
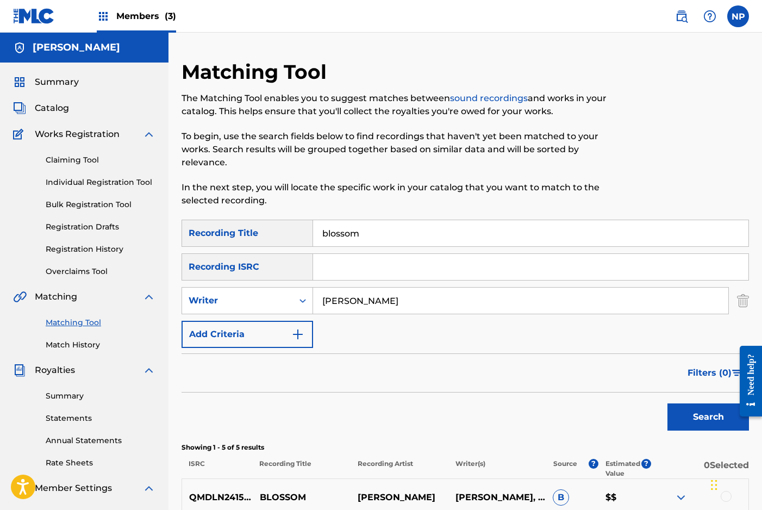
click at [125, 18] on span "Members (3)" at bounding box center [146, 16] width 60 height 12
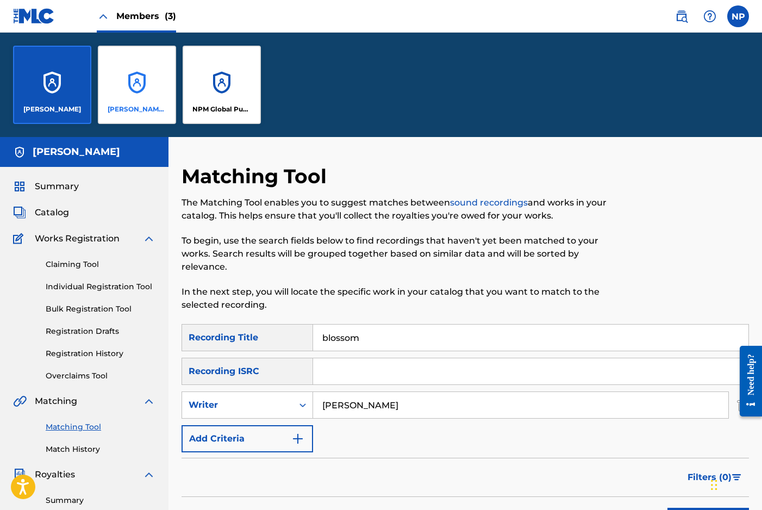
click at [142, 113] on p "[PERSON_NAME] MUSIC PUBLISHING" at bounding box center [137, 109] width 59 height 10
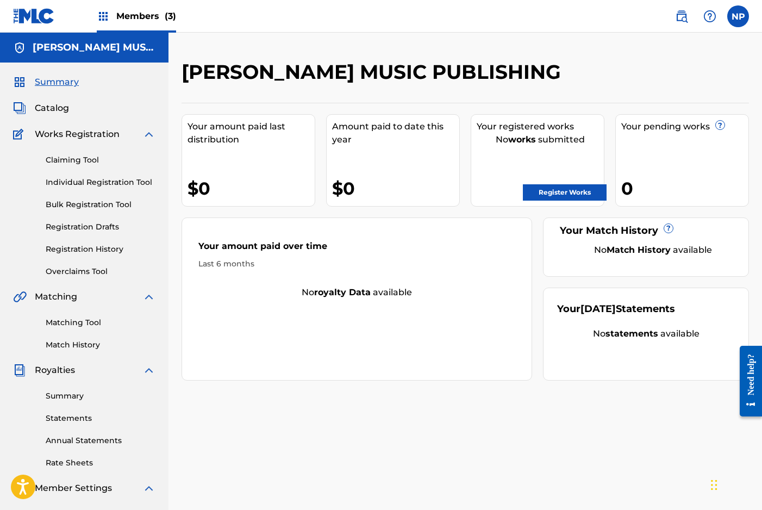
click at [137, 26] on div "Members (3)" at bounding box center [136, 16] width 79 height 32
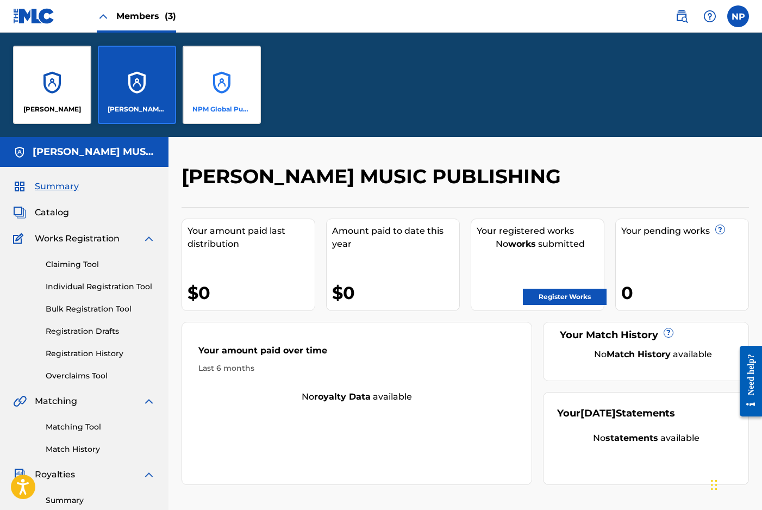
click at [207, 67] on div "NPM Global Publications" at bounding box center [222, 85] width 78 height 78
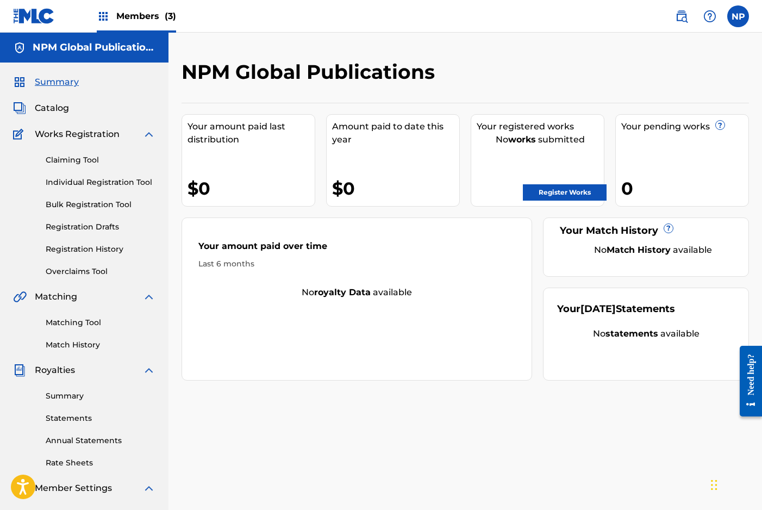
click at [141, 19] on span "Members (3)" at bounding box center [146, 16] width 60 height 12
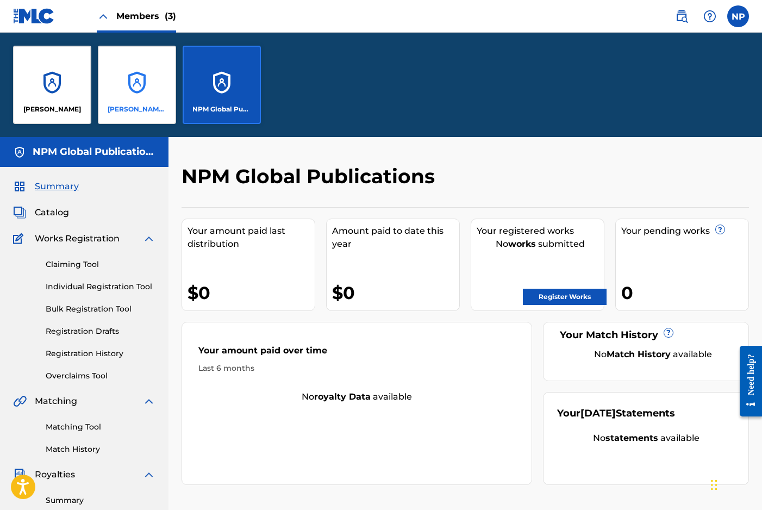
click at [140, 92] on div "[PERSON_NAME] MUSIC PUBLISHING" at bounding box center [137, 85] width 78 height 78
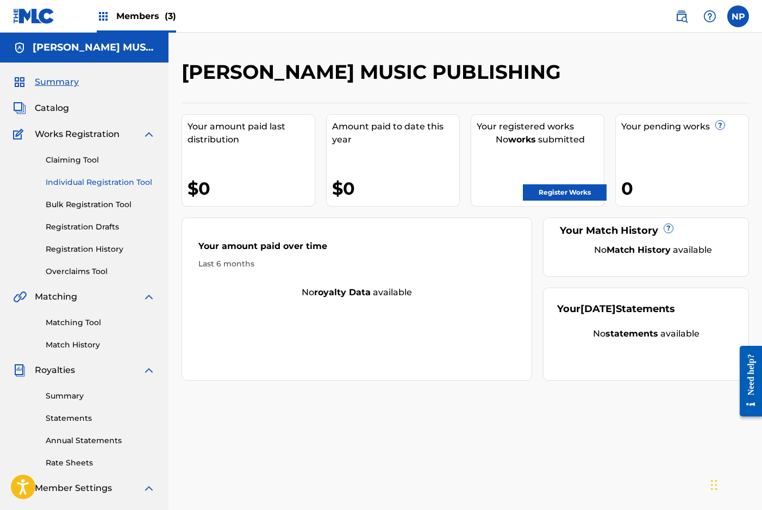
click at [83, 182] on link "Individual Registration Tool" at bounding box center [101, 182] width 110 height 11
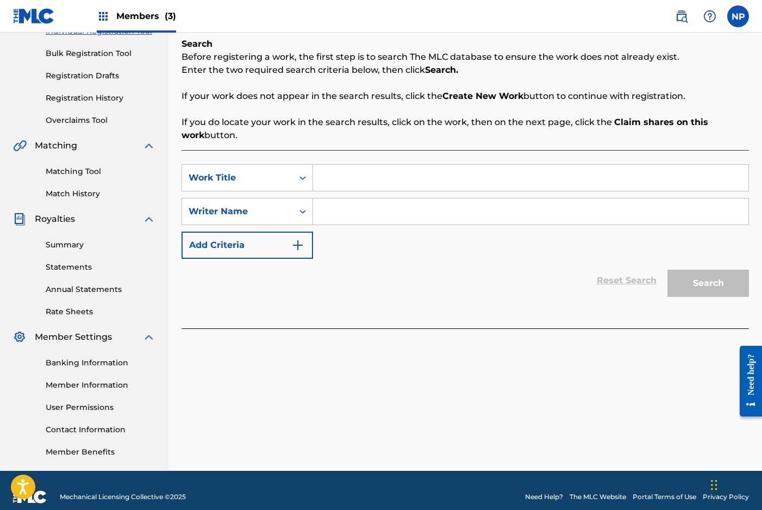
scroll to position [164, 0]
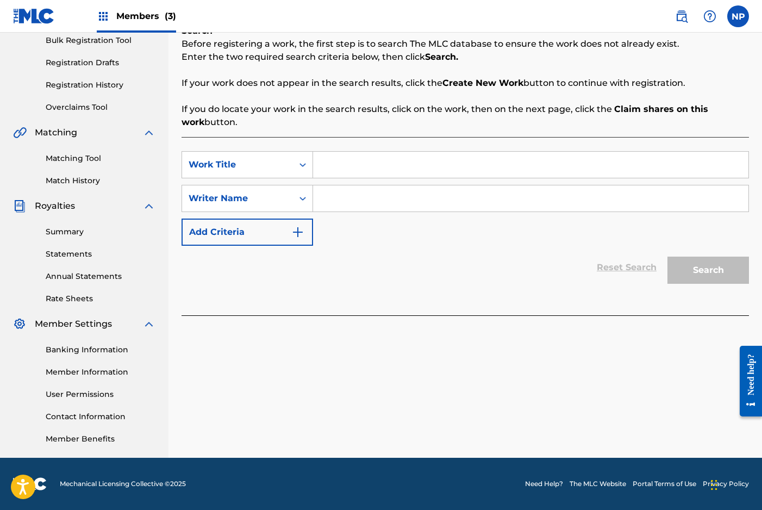
click at [395, 154] on input "Search Form" at bounding box center [530, 165] width 435 height 26
type input "Back In Time"
click at [352, 197] on input "Search Form" at bounding box center [530, 198] width 435 height 26
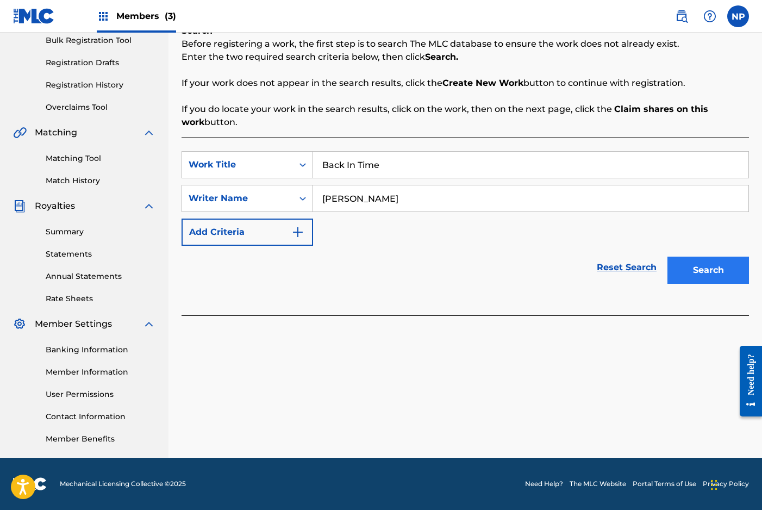
type input "[PERSON_NAME]"
click at [698, 275] on button "Search" at bounding box center [707, 269] width 81 height 27
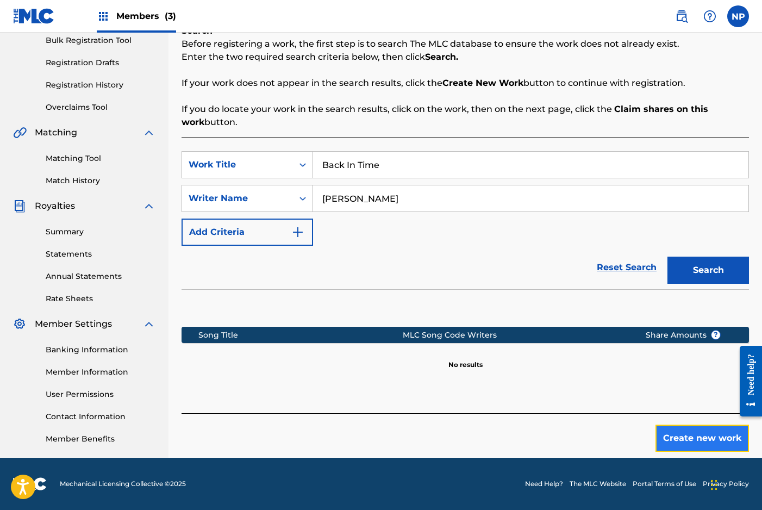
click at [681, 432] on button "Create new work" at bounding box center [701, 437] width 93 height 27
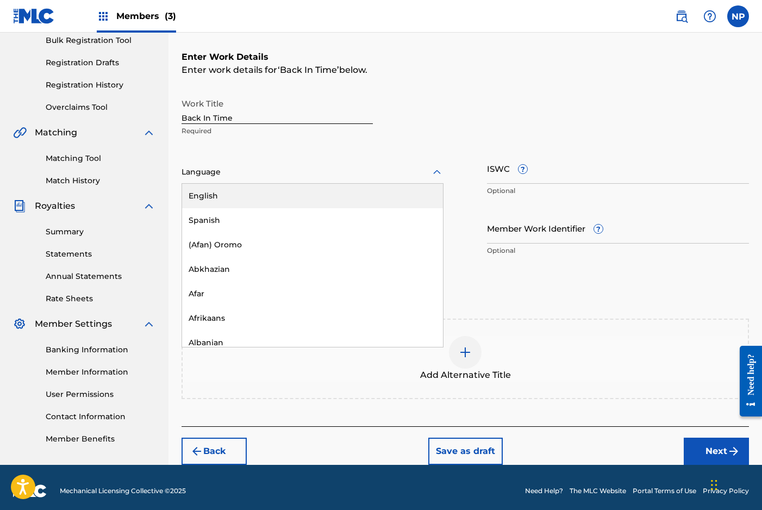
click at [212, 175] on div at bounding box center [312, 172] width 262 height 14
drag, startPoint x: 206, startPoint y: 191, endPoint x: 259, endPoint y: 193, distance: 53.3
click at [206, 191] on div "English" at bounding box center [312, 196] width 261 height 24
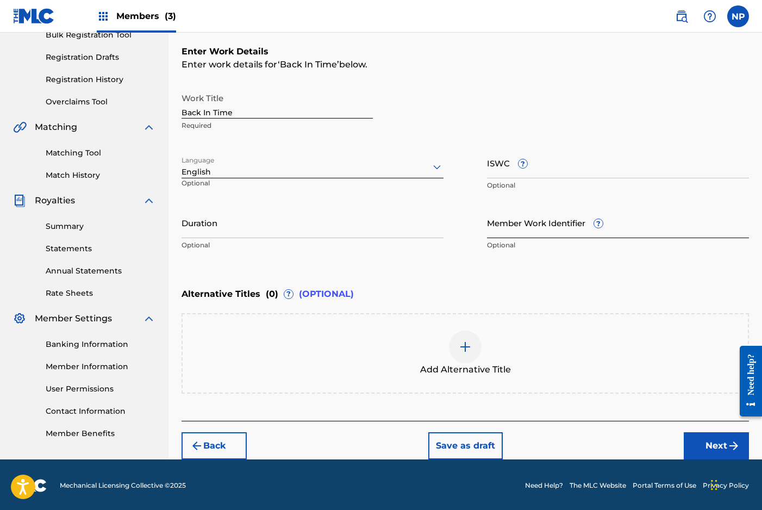
scroll to position [171, 0]
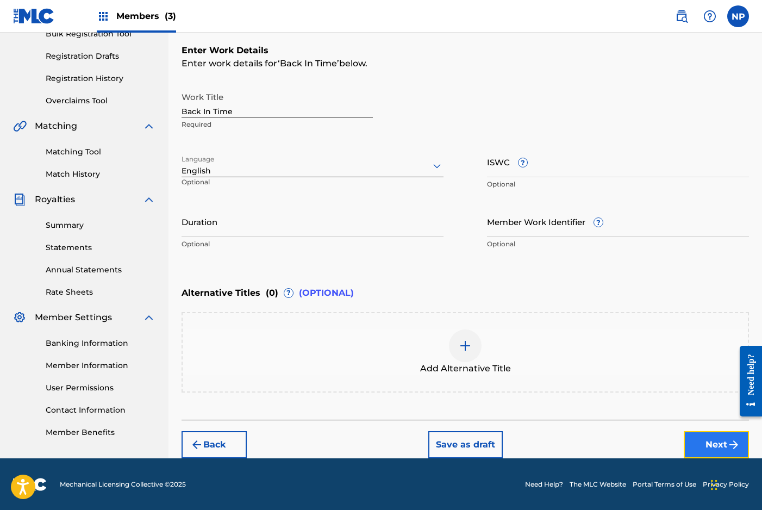
click at [705, 441] on button "Next" at bounding box center [715, 444] width 65 height 27
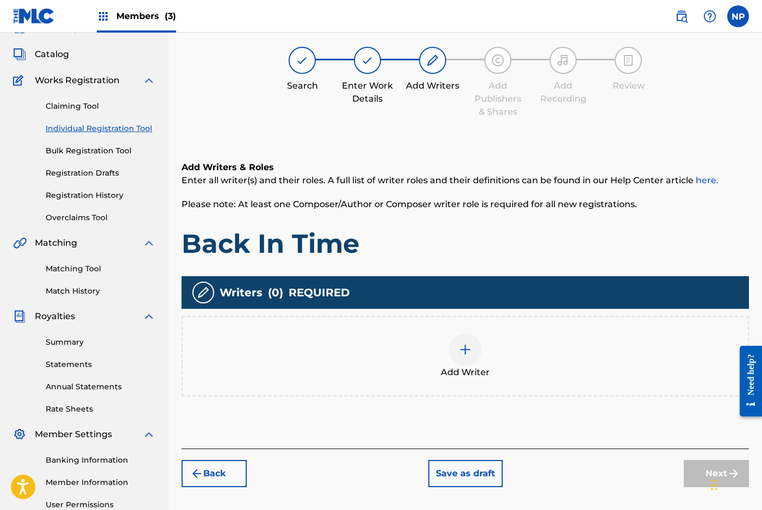
scroll to position [49, 0]
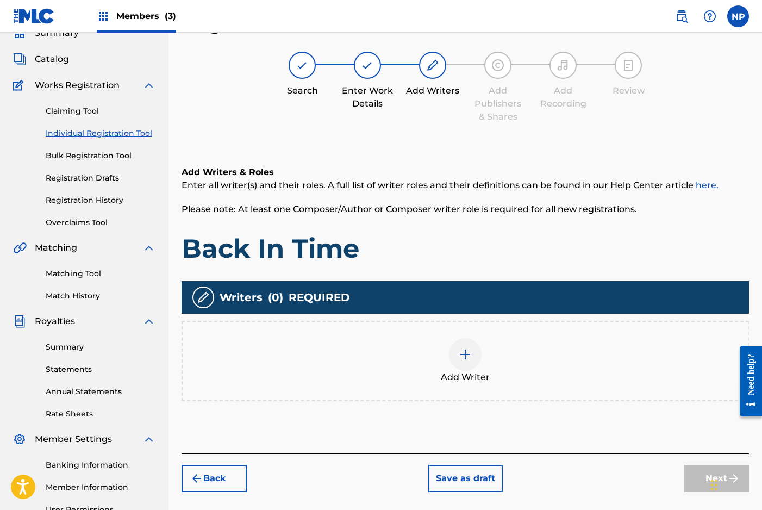
click at [467, 348] on img at bounding box center [464, 354] width 13 height 13
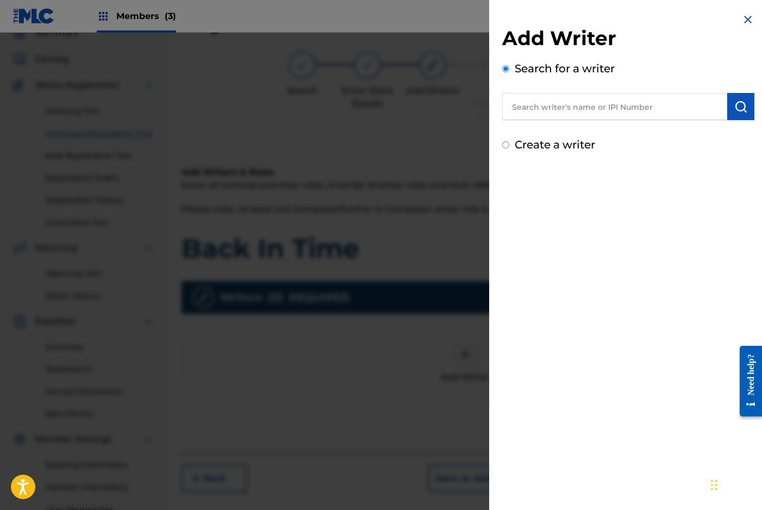
click at [592, 102] on input "text" at bounding box center [614, 106] width 225 height 27
click at [548, 143] on label "Create a writer" at bounding box center [554, 144] width 80 height 13
radio input "true"
click at [509, 143] on input "Create a writer" at bounding box center [505, 144] width 7 height 7
radio input "false"
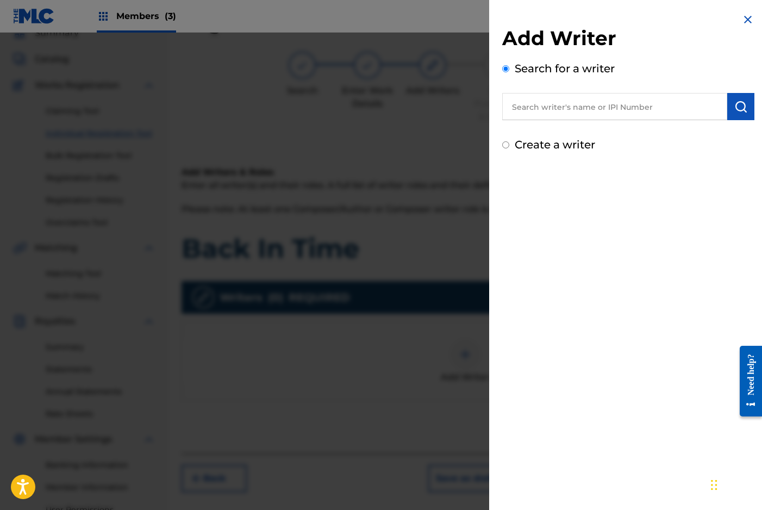
radio input "true"
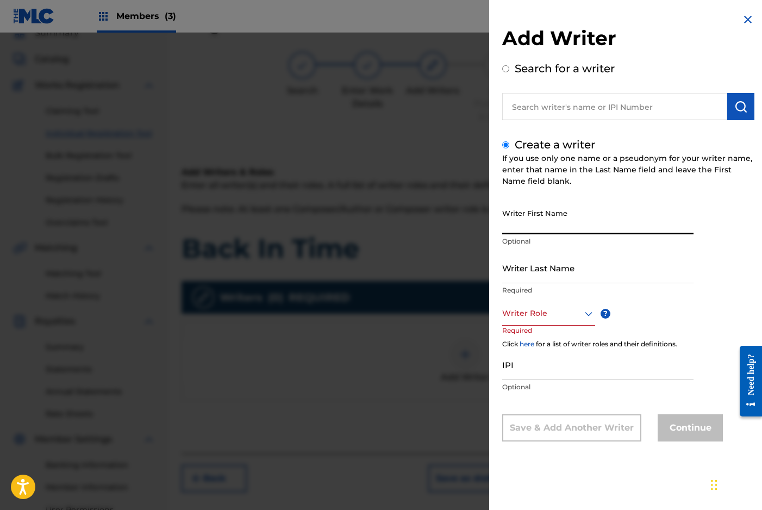
click at [529, 218] on input "Writer First Name" at bounding box center [597, 218] width 191 height 31
type input "[PERSON_NAME]"
click at [524, 311] on div at bounding box center [548, 313] width 93 height 14
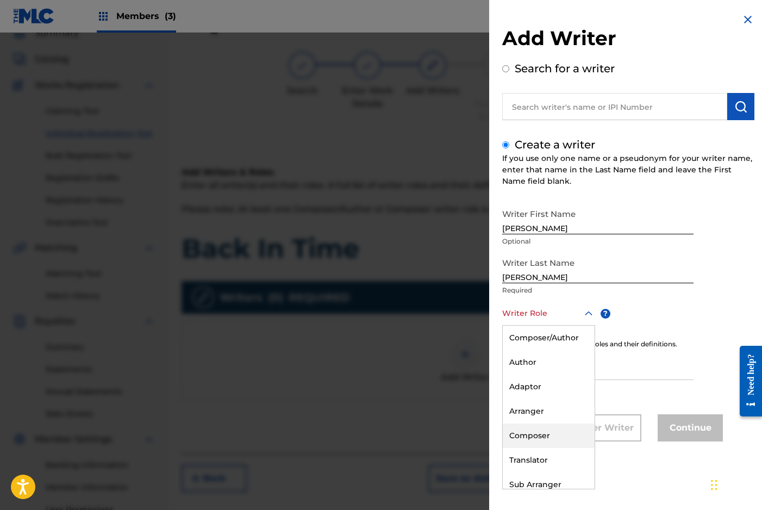
click at [532, 430] on div "Composer" at bounding box center [548, 435] width 92 height 24
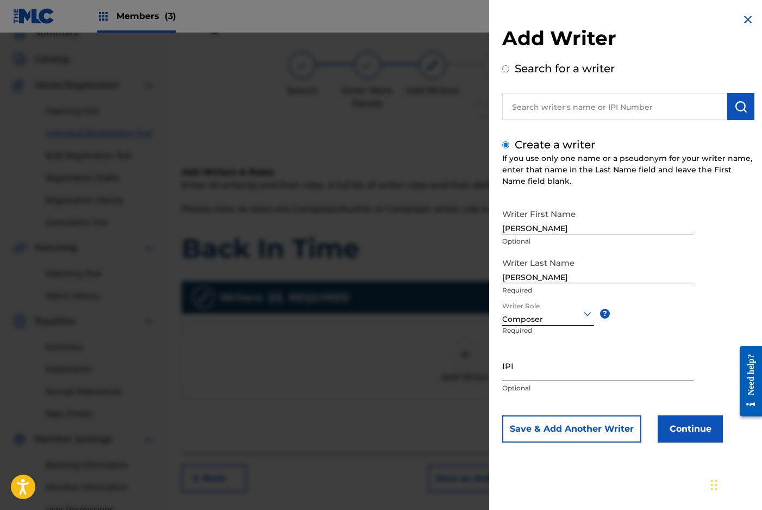
click at [534, 372] on input "IPI" at bounding box center [597, 365] width 191 height 31
paste input "00668792088"
type input "00668792088"
click at [681, 429] on button "Continue" at bounding box center [689, 428] width 65 height 27
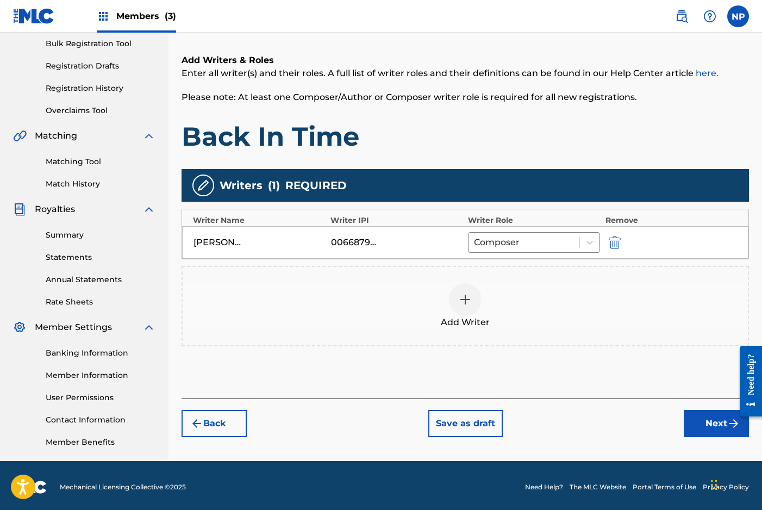
scroll to position [162, 0]
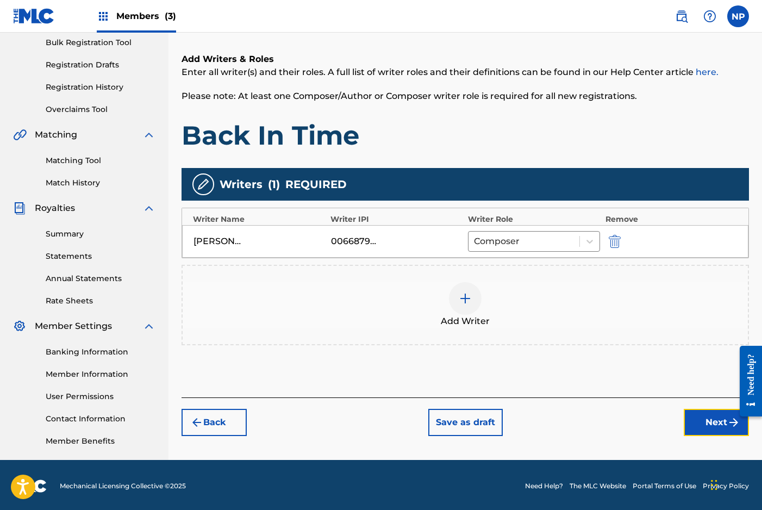
click at [716, 427] on button "Next" at bounding box center [715, 421] width 65 height 27
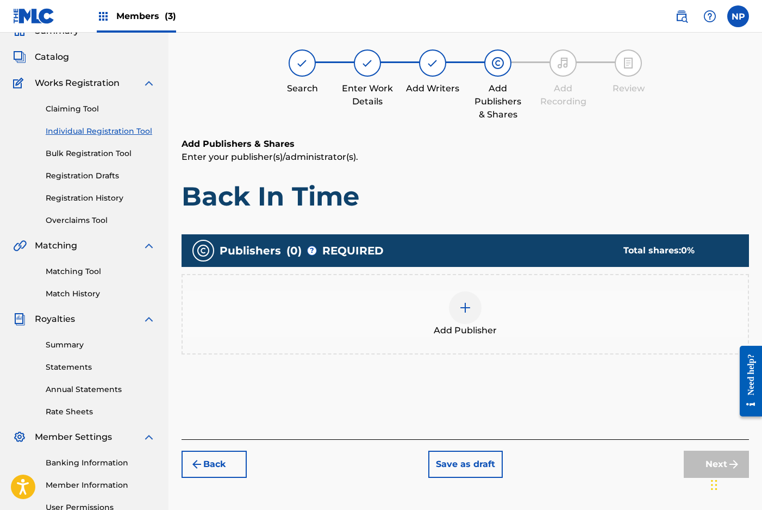
scroll to position [49, 0]
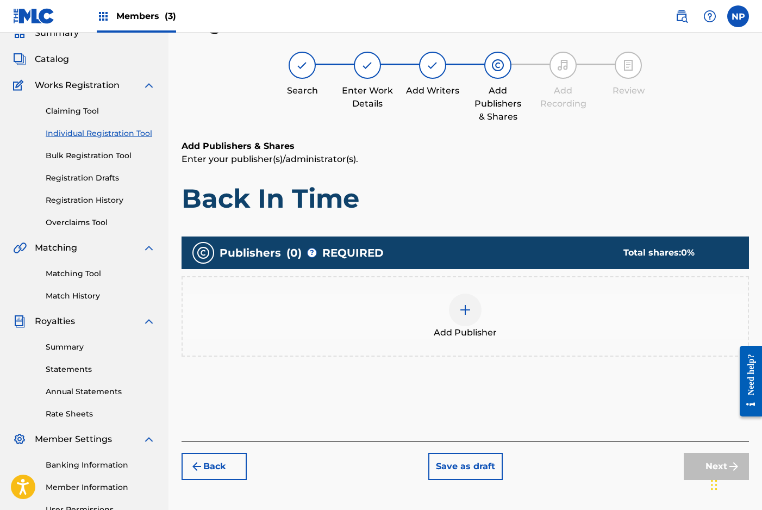
click at [469, 310] on img at bounding box center [464, 309] width 13 height 13
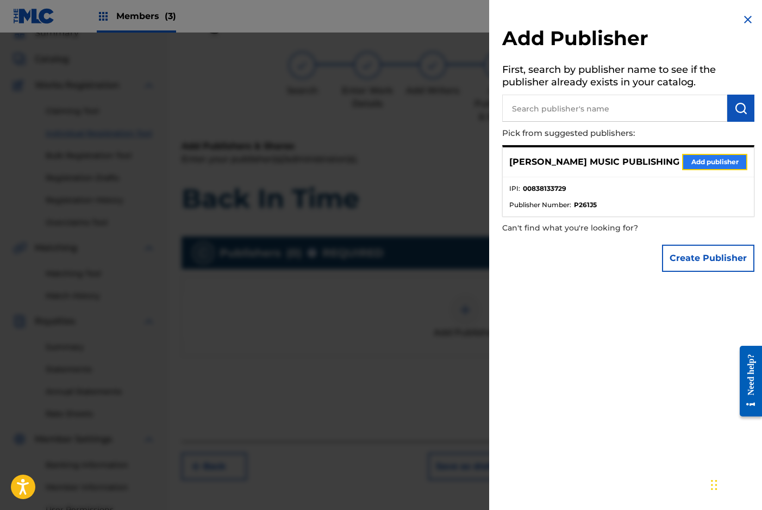
click at [706, 161] on button "Add publisher" at bounding box center [714, 162] width 65 height 16
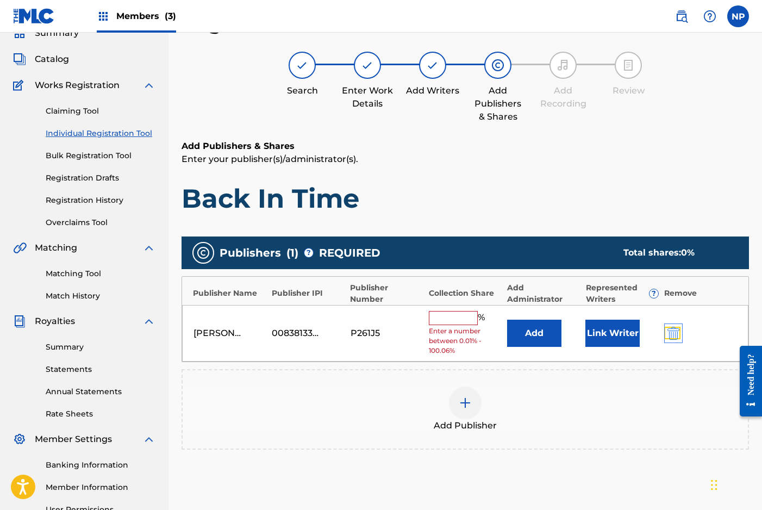
click at [669, 332] on img "submit" at bounding box center [673, 332] width 12 height 13
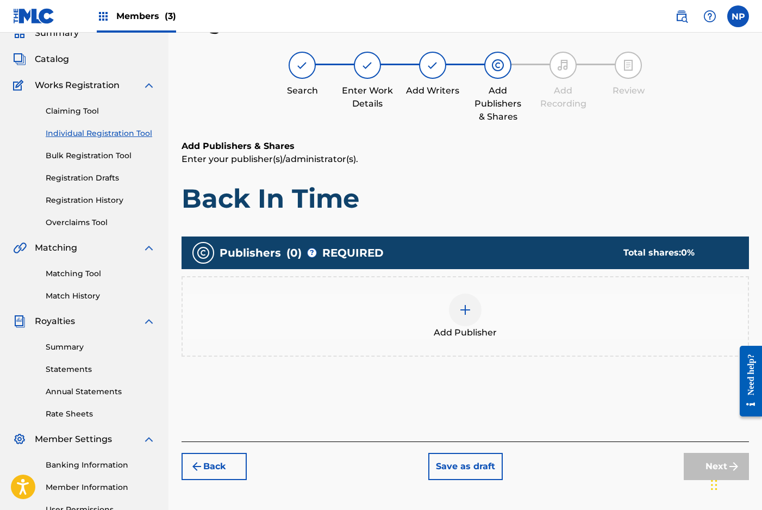
click at [470, 311] on img at bounding box center [464, 309] width 13 height 13
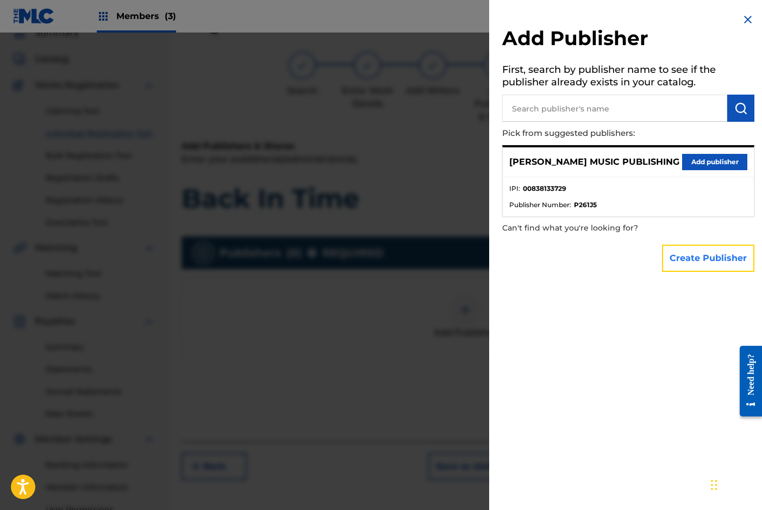
click at [709, 256] on button "Create Publisher" at bounding box center [708, 257] width 92 height 27
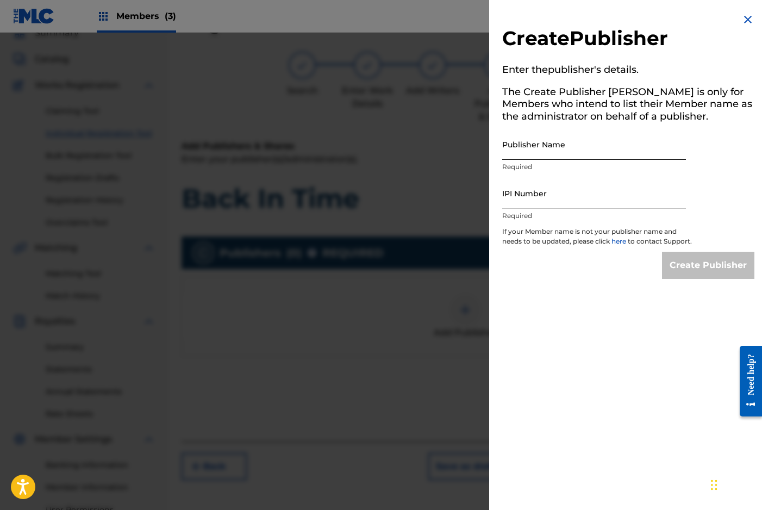
click at [550, 154] on input "Publisher Name" at bounding box center [594, 144] width 184 height 31
drag, startPoint x: 599, startPoint y: 152, endPoint x: 571, endPoint y: 154, distance: 27.8
click at [571, 154] on input "NPM Global Publishing" at bounding box center [594, 144] width 184 height 31
type input "NPM Global Publications"
paste input "01188564412"
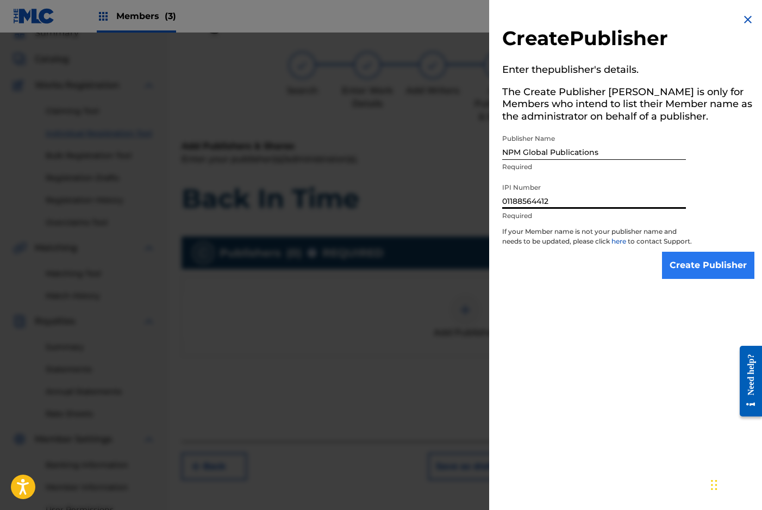
type input "01188564412"
click at [697, 275] on input "Create Publisher" at bounding box center [708, 264] width 92 height 27
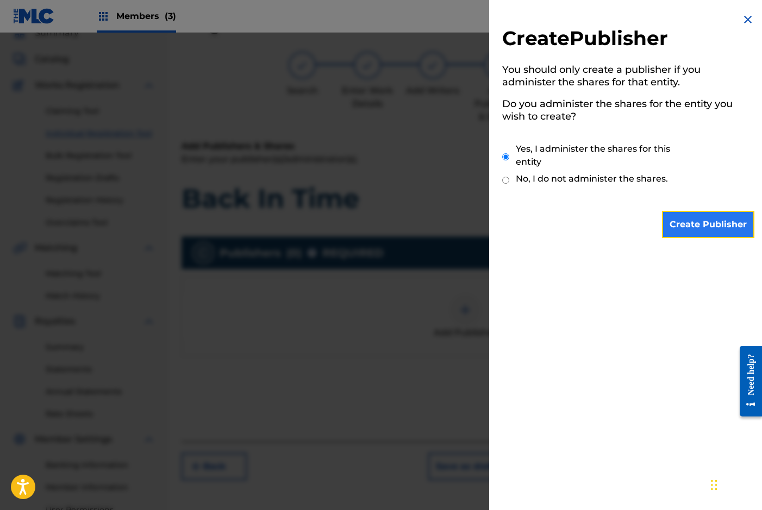
click at [696, 217] on input "Create Publisher" at bounding box center [708, 224] width 92 height 27
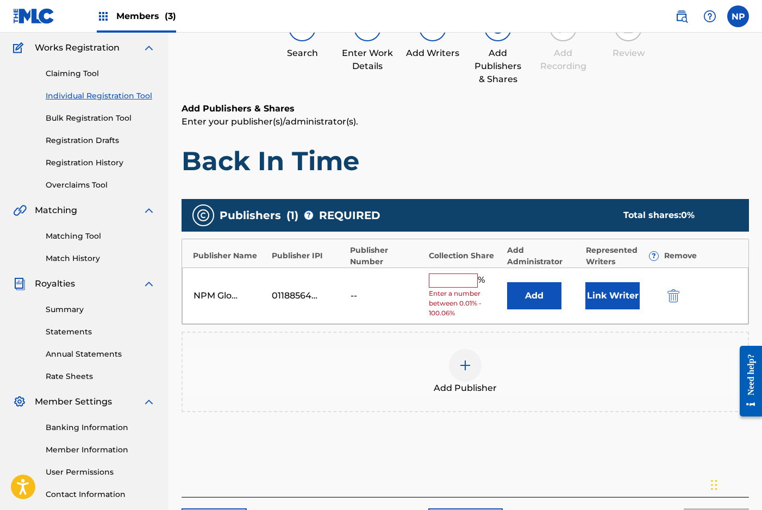
scroll to position [96, 0]
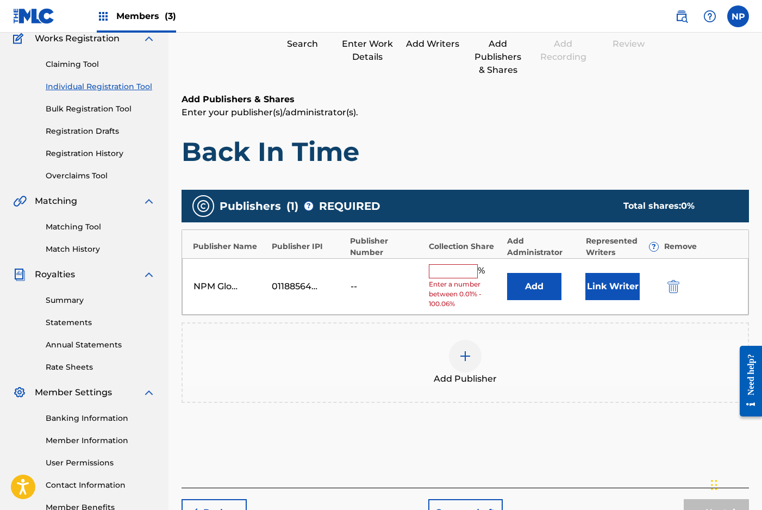
click at [463, 271] on input "text" at bounding box center [453, 271] width 49 height 14
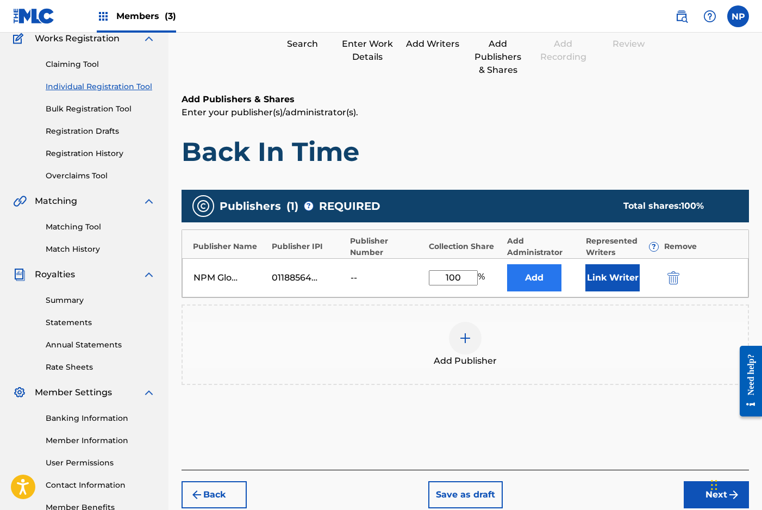
type input "100"
click at [545, 278] on button "Add" at bounding box center [534, 277] width 54 height 27
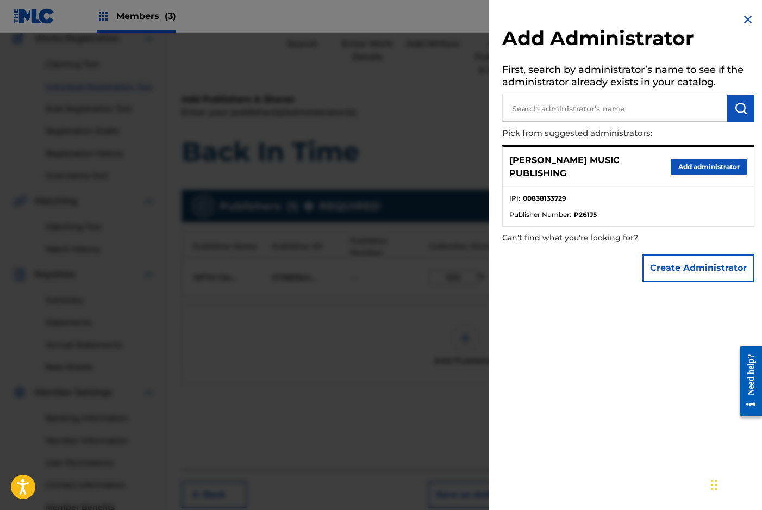
click at [741, 20] on img at bounding box center [747, 19] width 13 height 13
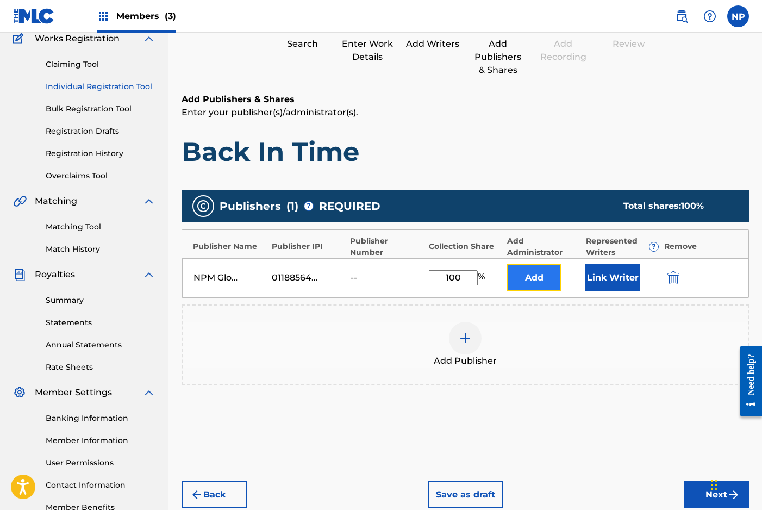
click at [542, 279] on button "Add" at bounding box center [534, 277] width 54 height 27
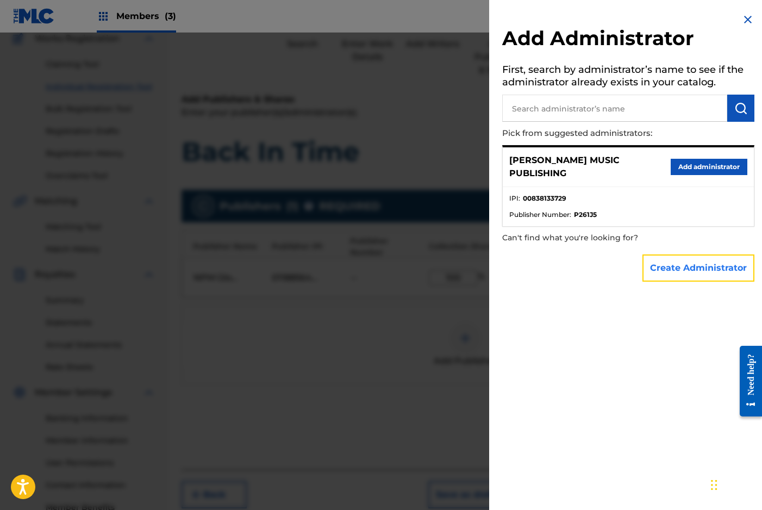
click at [677, 268] on button "Create Administrator" at bounding box center [698, 267] width 112 height 27
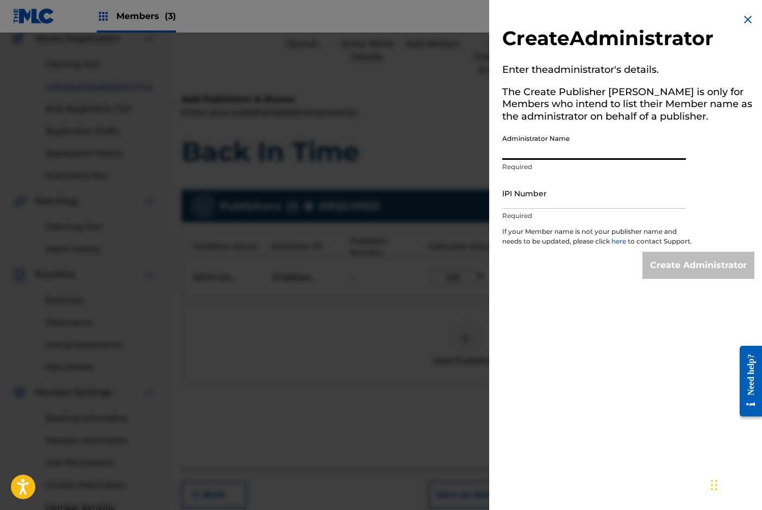
click at [563, 156] on input "Administrator Name" at bounding box center [594, 144] width 184 height 31
type input "[PERSON_NAME]"
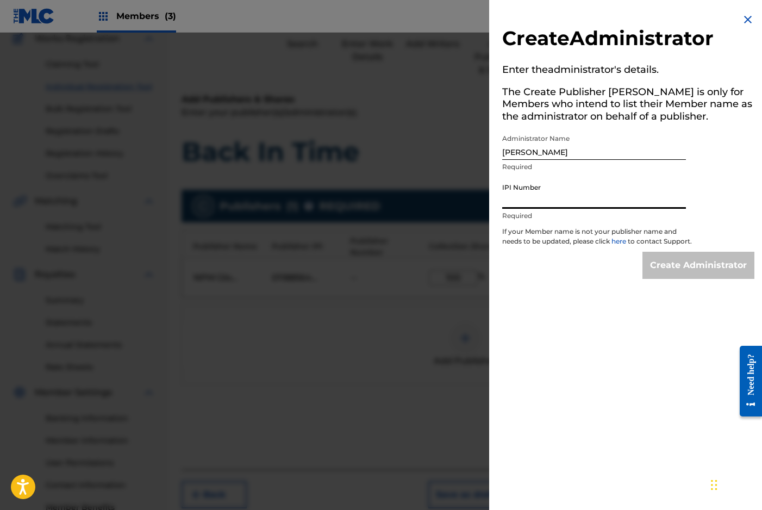
paste input "00668792088"
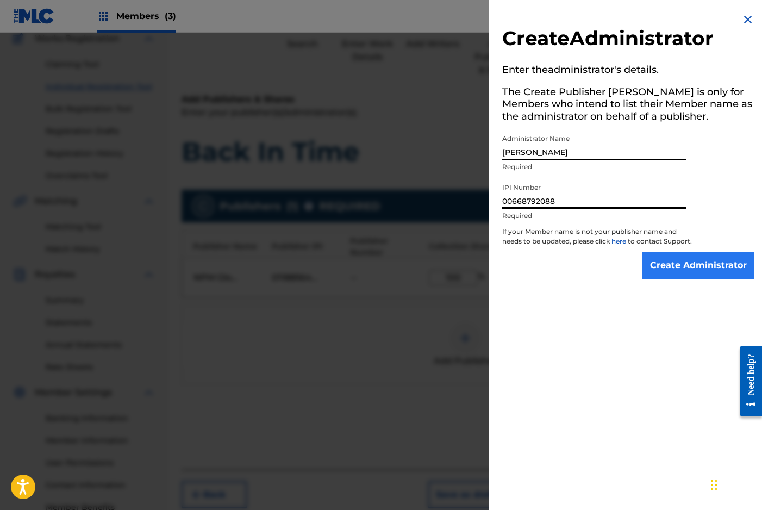
type input "00668792088"
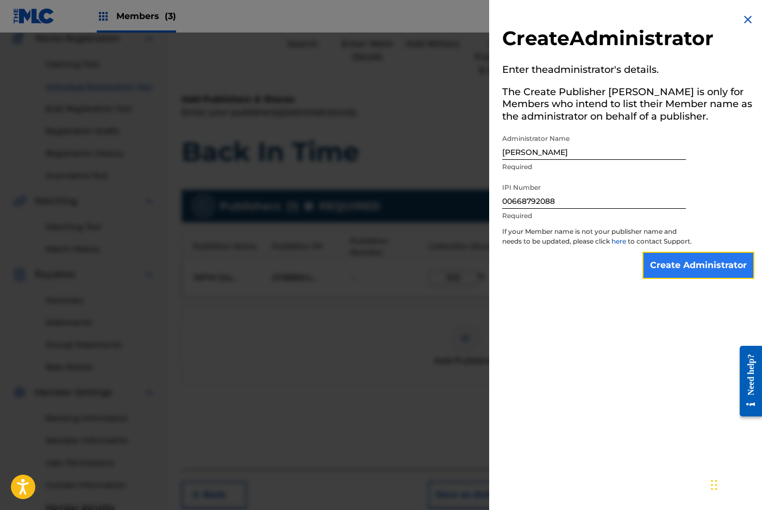
click at [712, 276] on input "Create Administrator" at bounding box center [698, 264] width 112 height 27
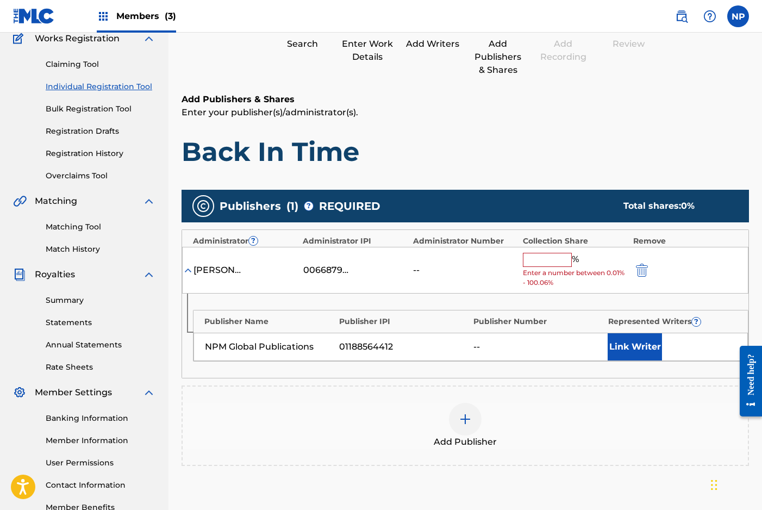
click at [554, 255] on input "text" at bounding box center [547, 260] width 49 height 14
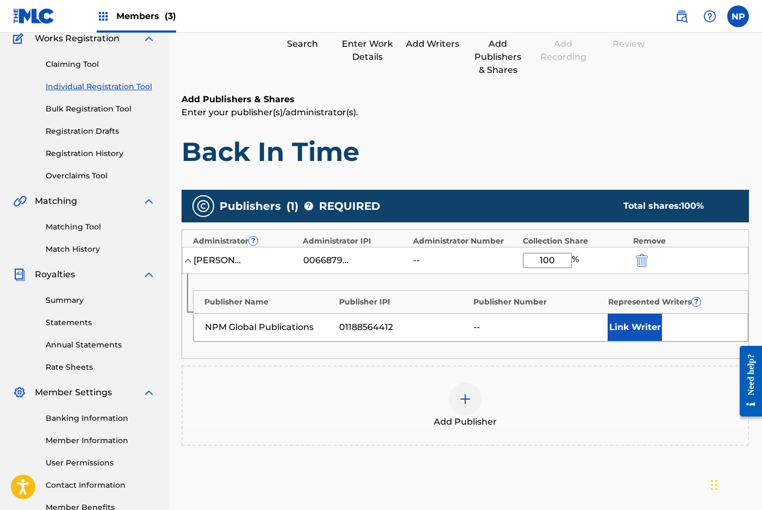
type input "100"
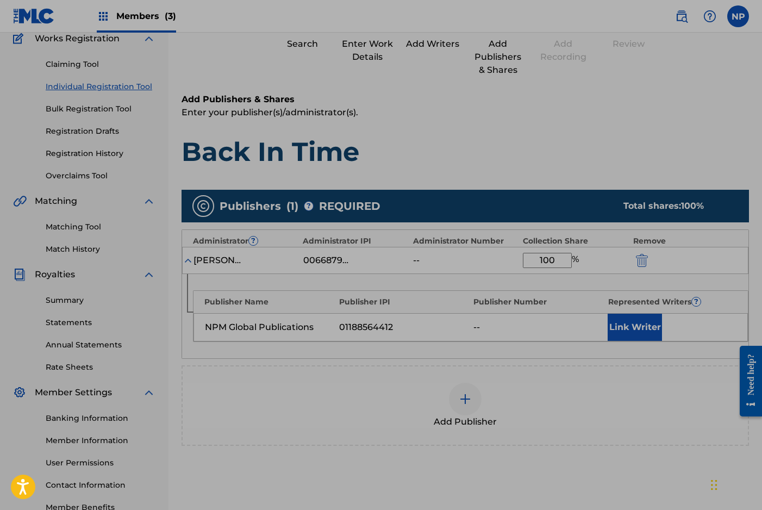
click at [604, 362] on div "Publishers ( 1 ) ? REQUIRED Total shares: 100 % Administrator ? Administrator I…" at bounding box center [464, 318] width 567 height 256
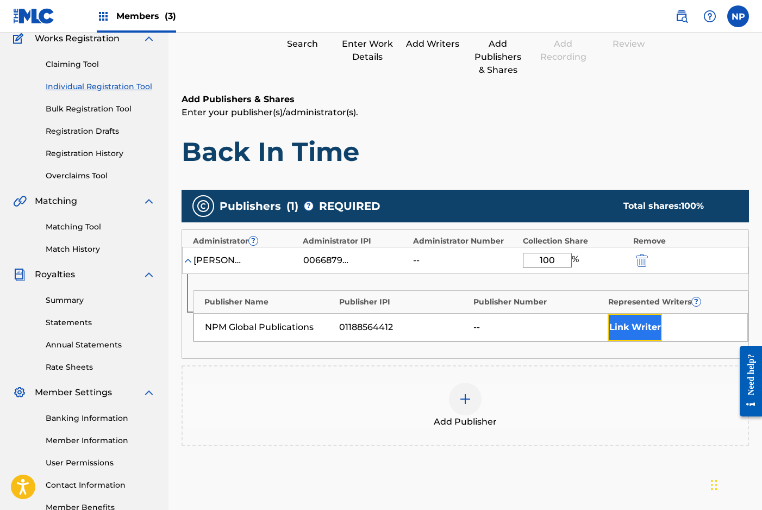
click at [640, 328] on button "Link Writer" at bounding box center [634, 326] width 54 height 27
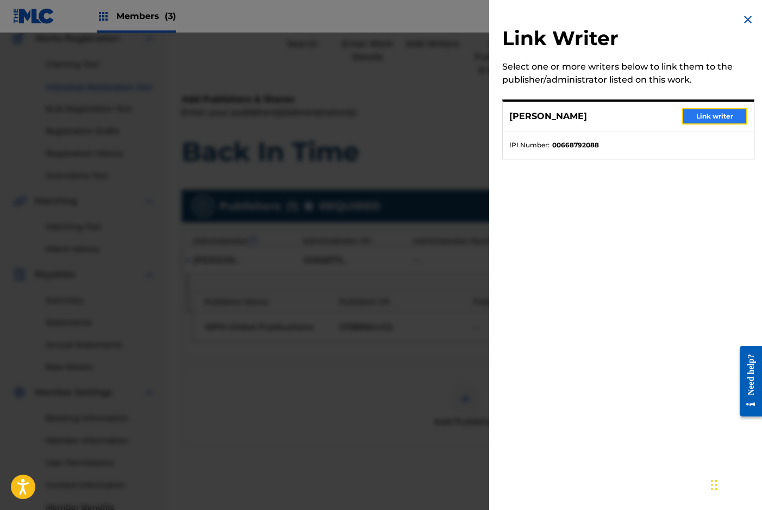
click at [701, 117] on button "Link writer" at bounding box center [714, 116] width 65 height 16
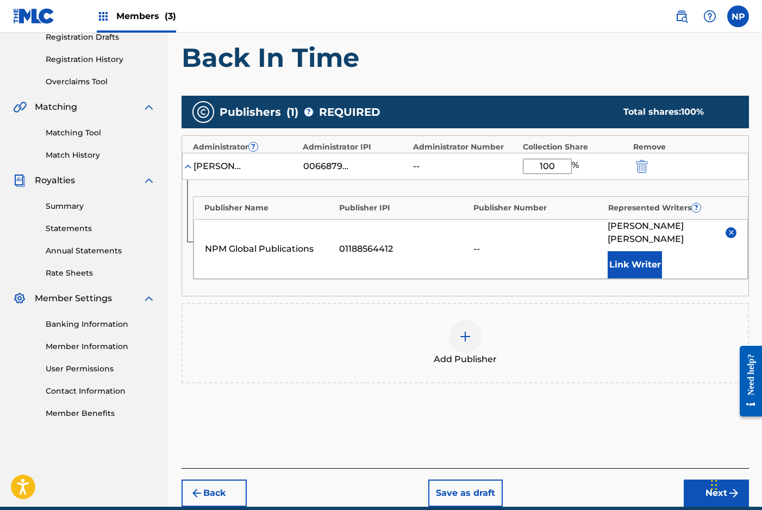
scroll to position [225, 0]
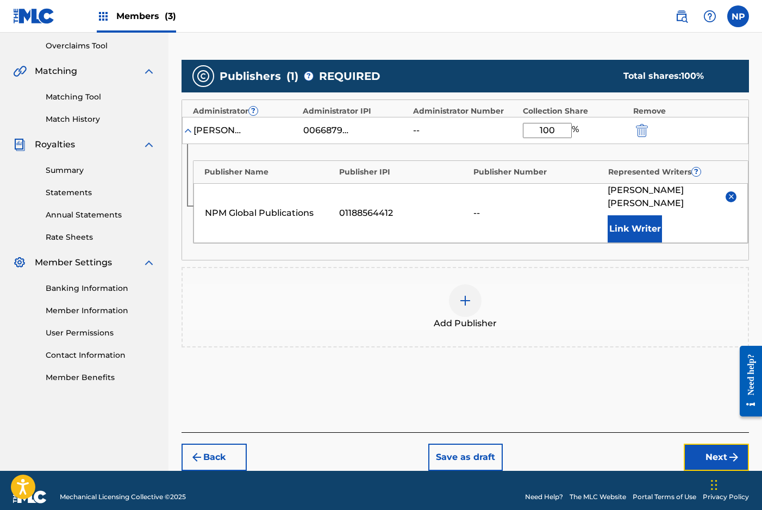
click at [701, 444] on button "Next" at bounding box center [715, 456] width 65 height 27
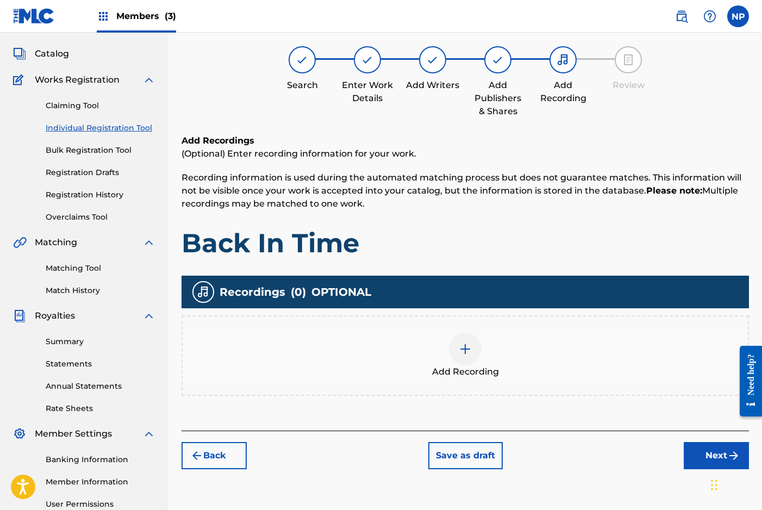
scroll to position [58, 0]
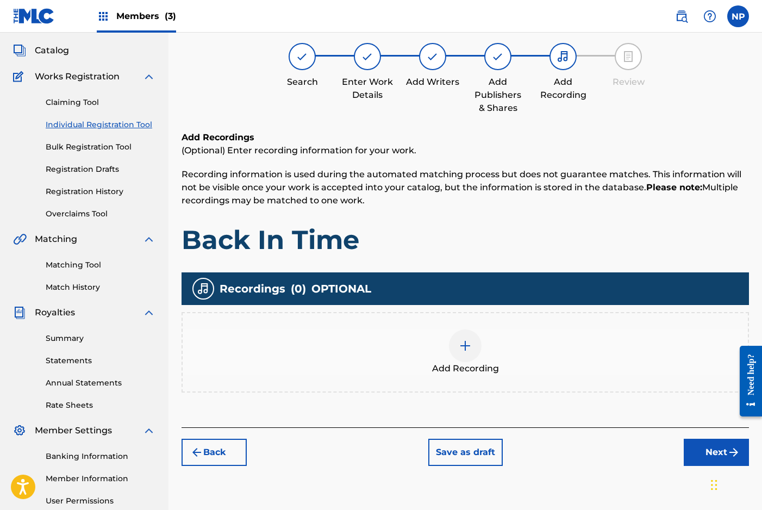
click at [469, 345] on img at bounding box center [464, 345] width 13 height 13
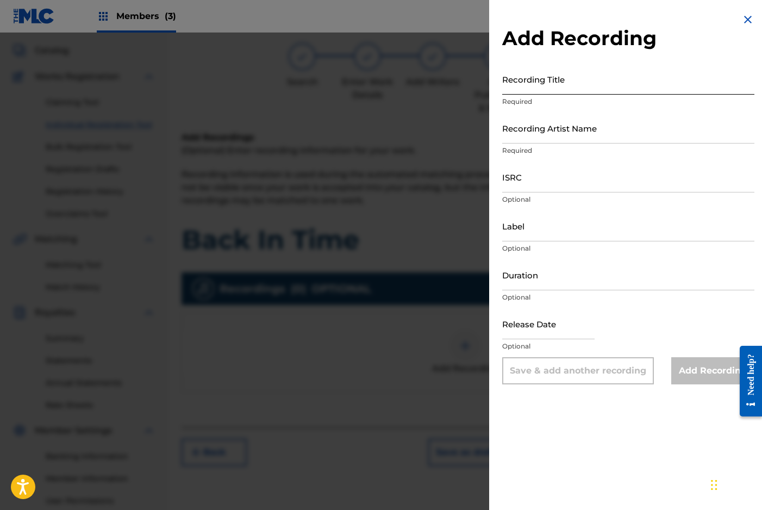
click at [532, 87] on input "Recording Title" at bounding box center [628, 79] width 252 height 31
type input "Back In Time"
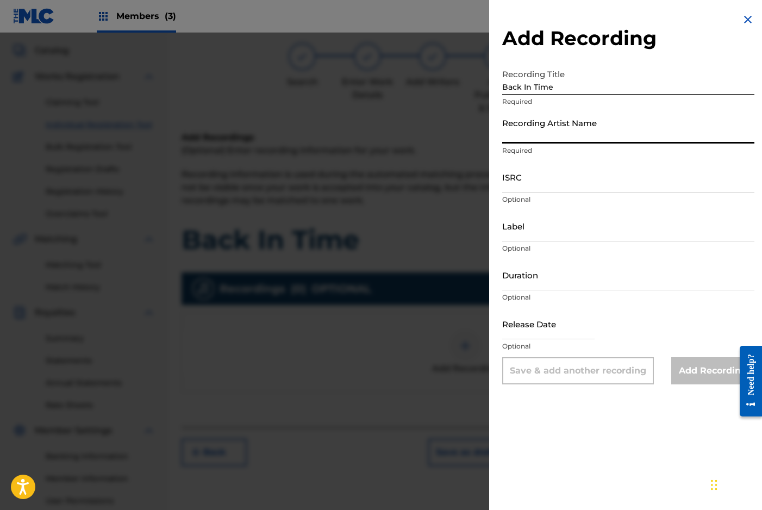
click at [535, 136] on input "Recording Artist Name" at bounding box center [628, 127] width 252 height 31
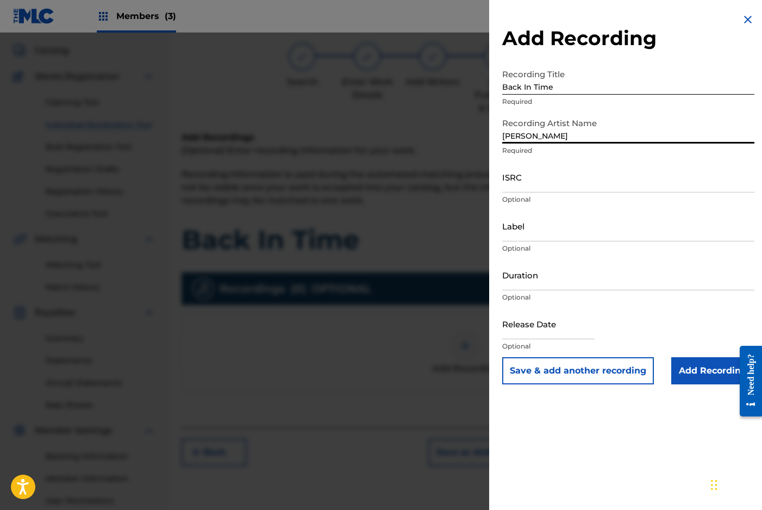
type input "[PERSON_NAME]"
click at [709, 376] on input "Add Recording" at bounding box center [712, 370] width 83 height 27
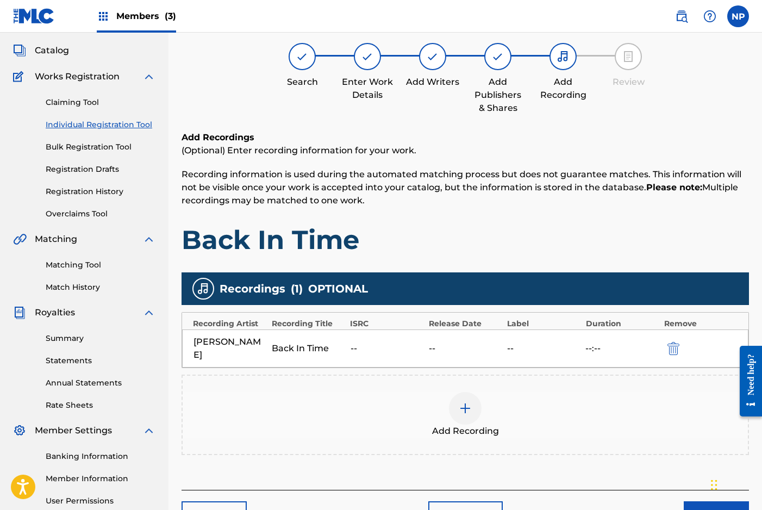
click at [373, 342] on div "--" at bounding box center [386, 348] width 73 height 13
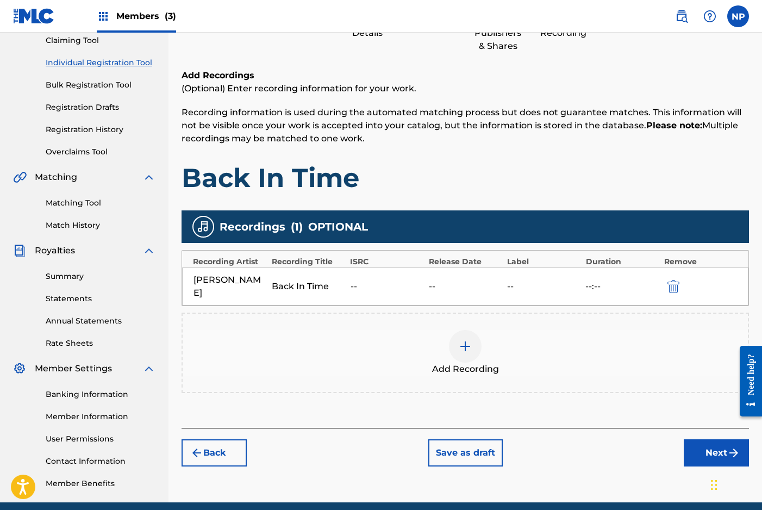
scroll to position [136, 0]
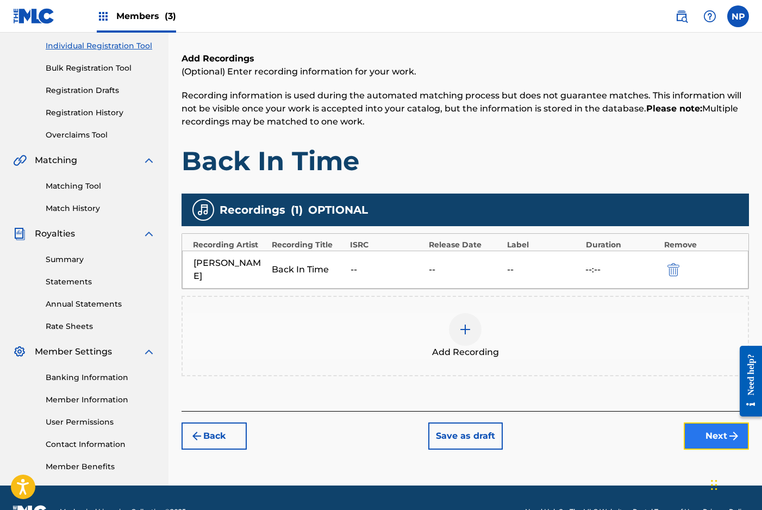
click at [688, 422] on button "Next" at bounding box center [715, 435] width 65 height 27
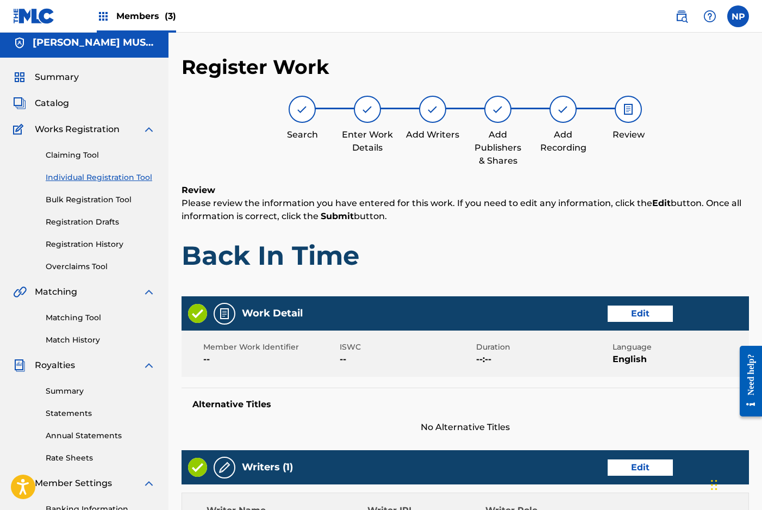
scroll to position [0, 0]
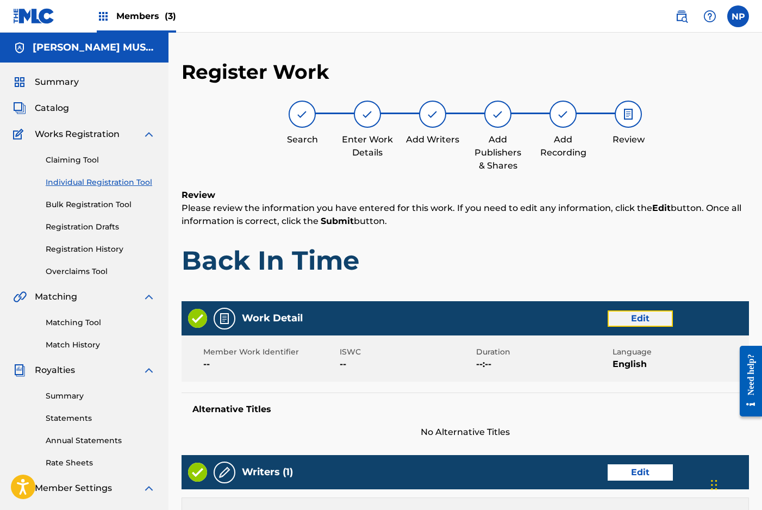
click at [633, 315] on button "Edit" at bounding box center [639, 318] width 65 height 16
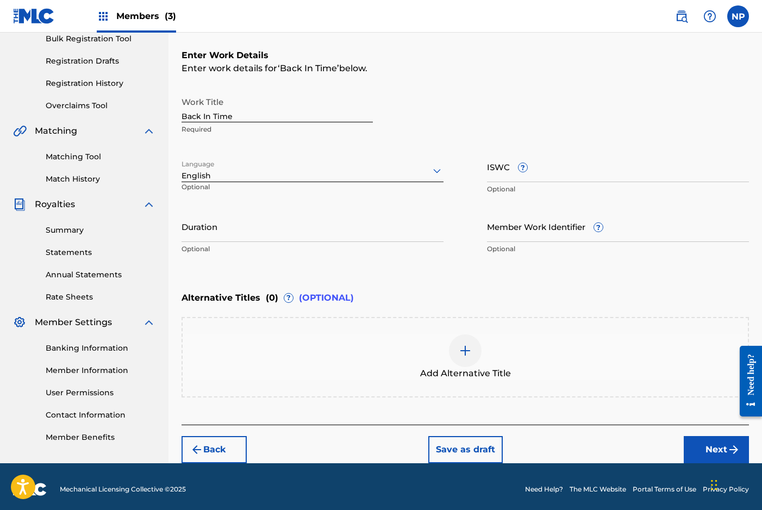
scroll to position [171, 0]
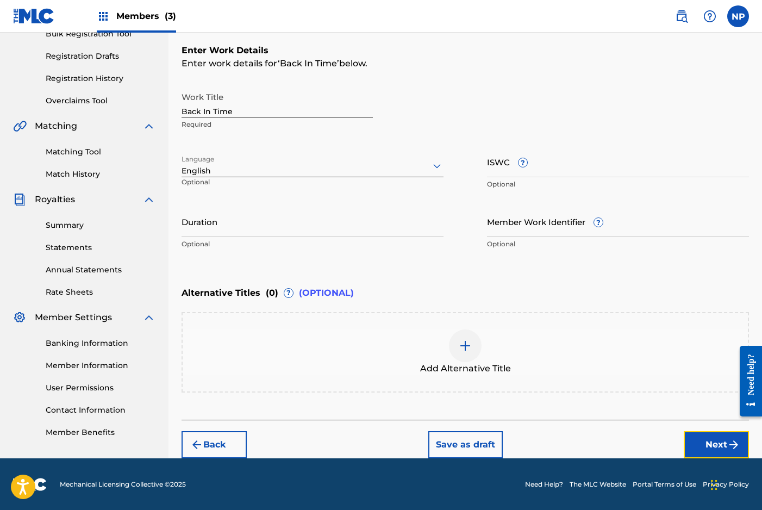
click at [699, 434] on button "Next" at bounding box center [715, 444] width 65 height 27
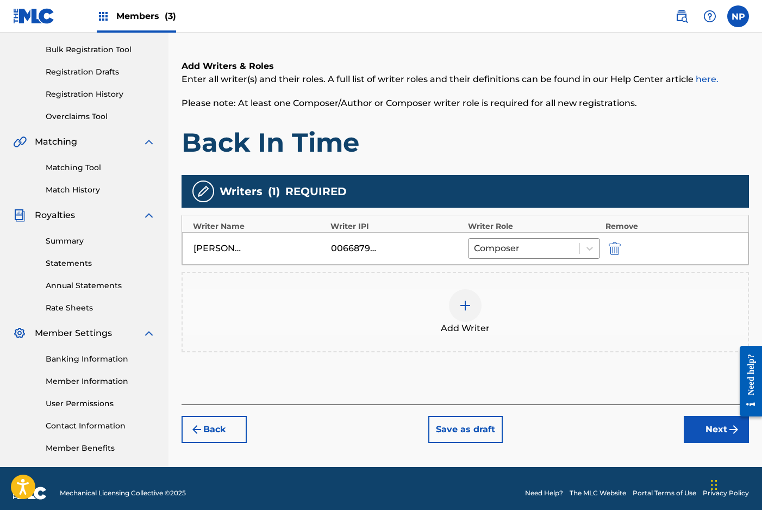
scroll to position [164, 0]
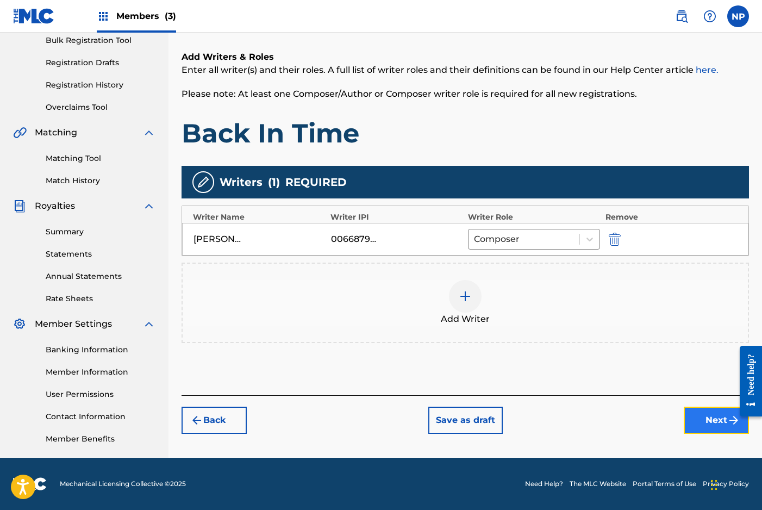
click at [708, 415] on button "Next" at bounding box center [715, 419] width 65 height 27
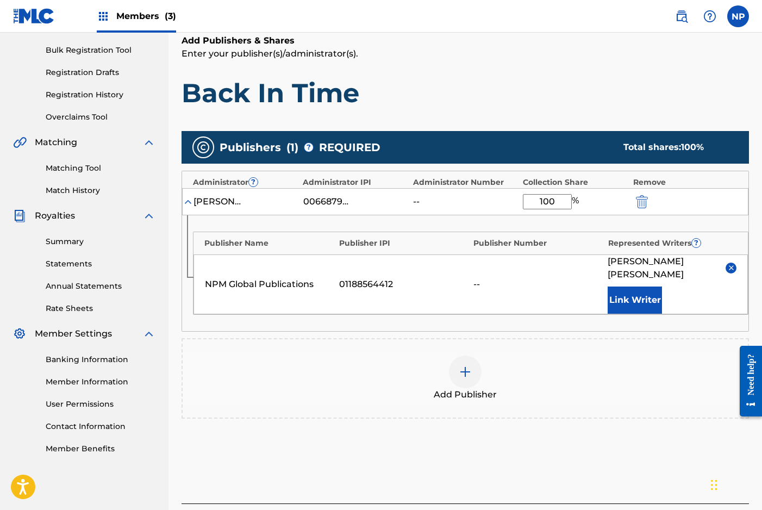
scroll to position [0, 0]
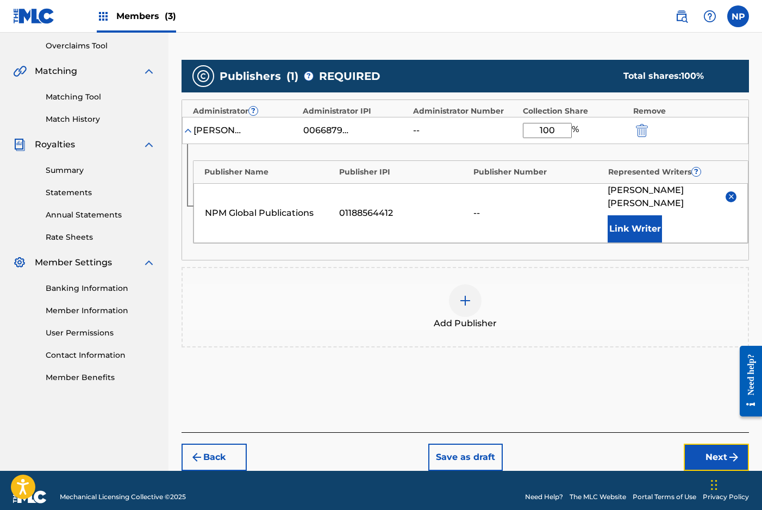
click at [709, 443] on button "Next" at bounding box center [715, 456] width 65 height 27
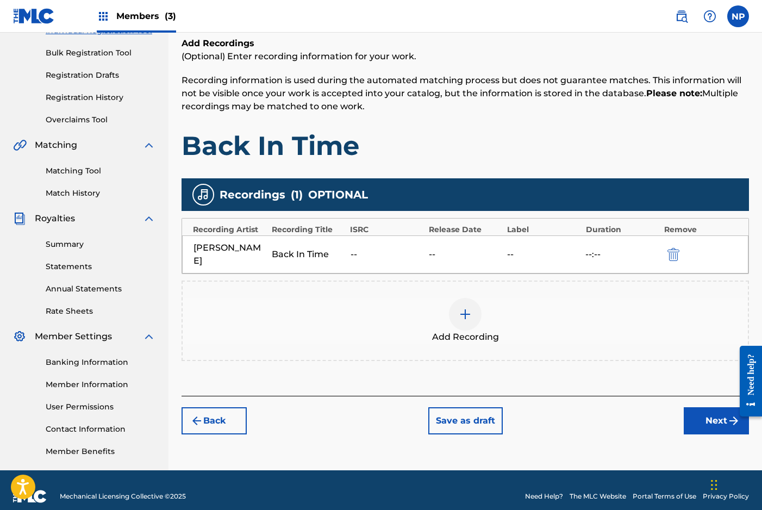
scroll to position [164, 0]
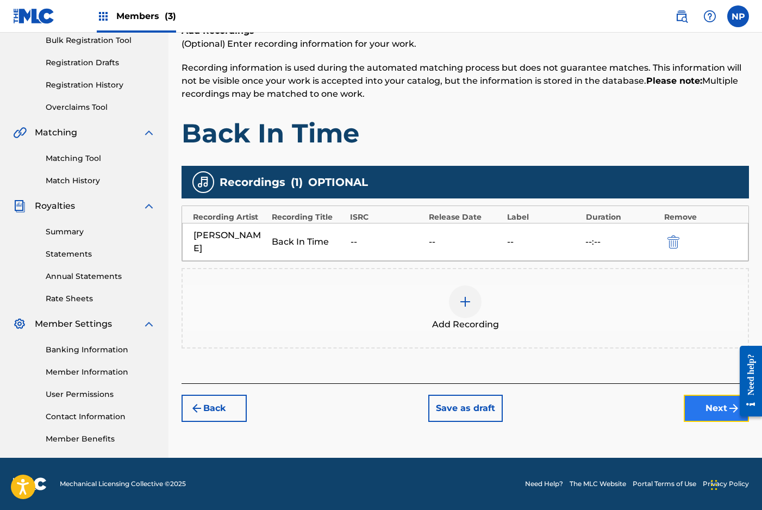
click at [708, 400] on button "Next" at bounding box center [715, 407] width 65 height 27
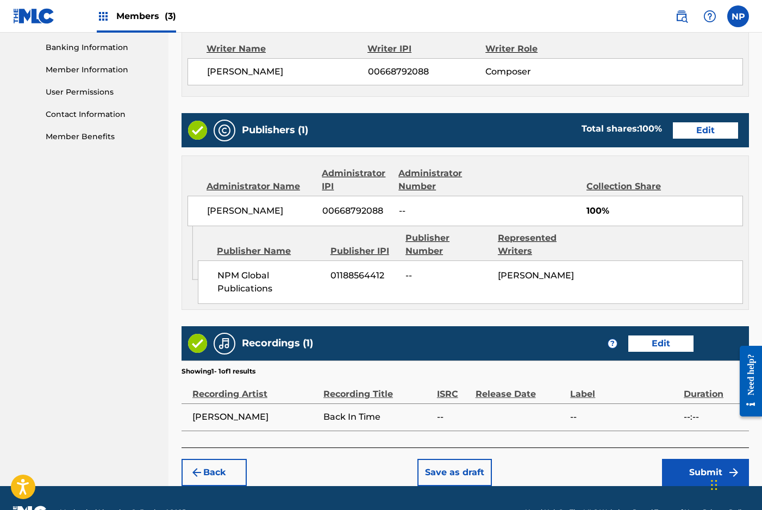
scroll to position [493, 0]
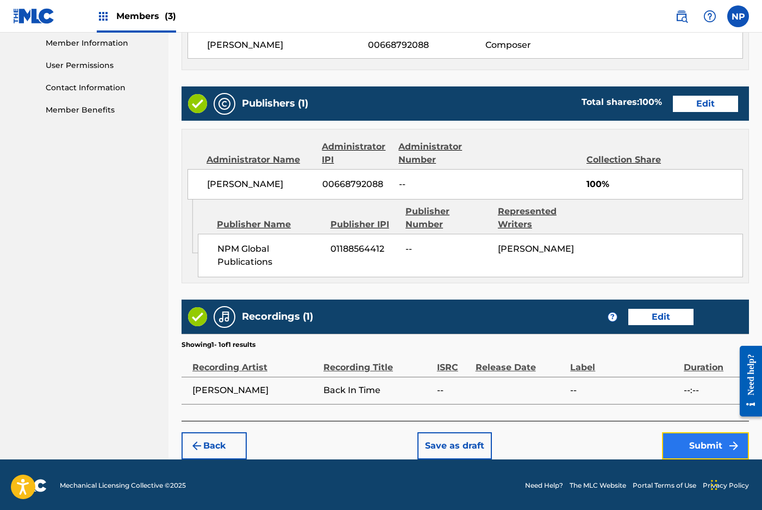
click at [691, 443] on button "Submit" at bounding box center [705, 445] width 87 height 27
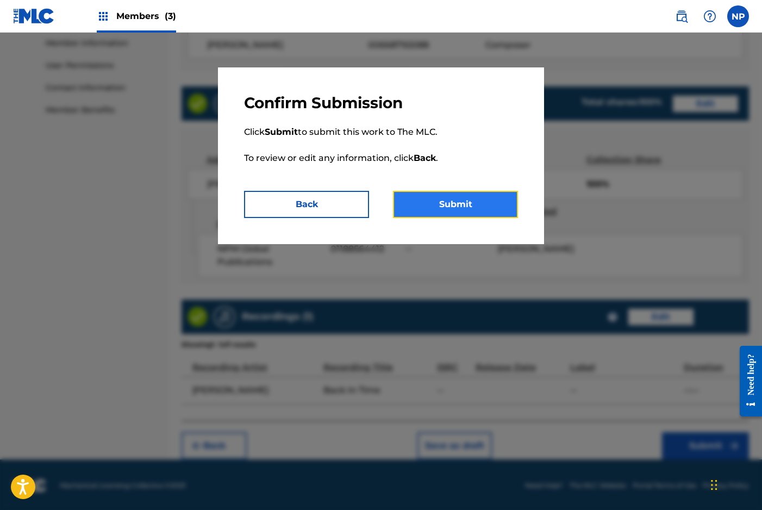
click at [435, 210] on button "Submit" at bounding box center [455, 204] width 125 height 27
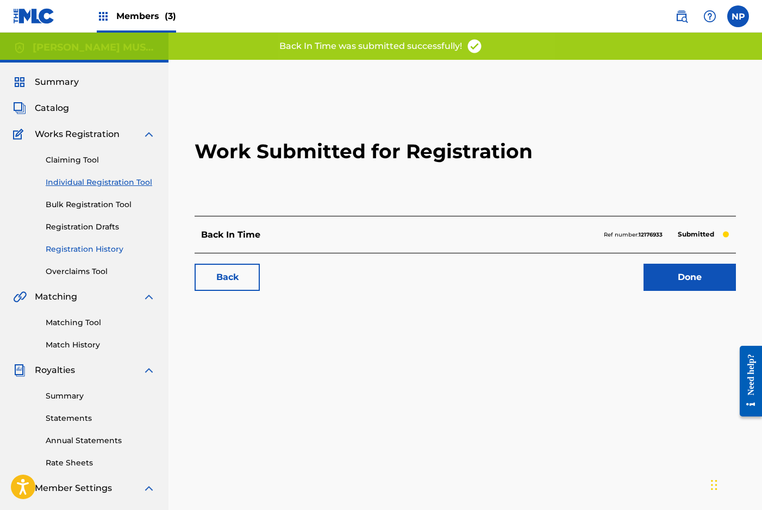
click at [70, 254] on link "Registration History" at bounding box center [101, 248] width 110 height 11
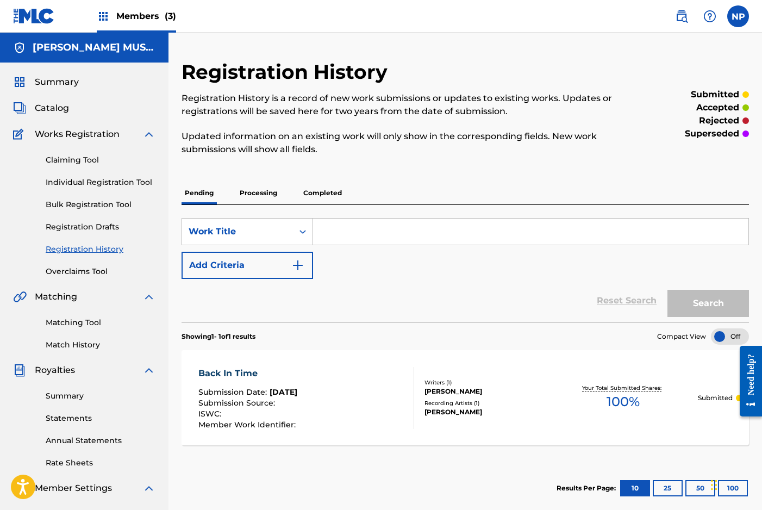
click at [266, 197] on p "Processing" at bounding box center [258, 192] width 44 height 23
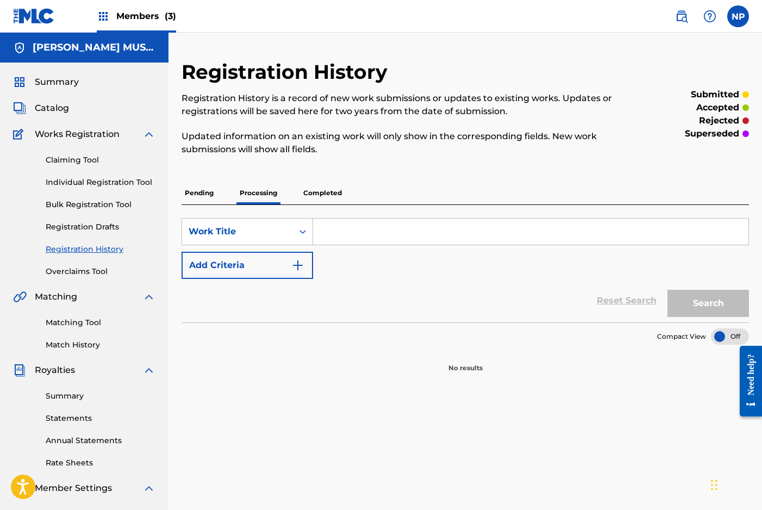
click at [305, 195] on p "Completed" at bounding box center [322, 192] width 45 height 23
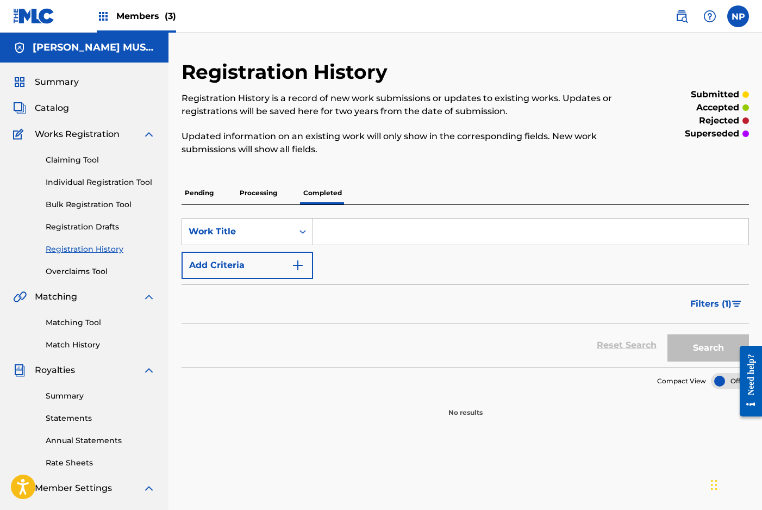
click at [212, 196] on p "Pending" at bounding box center [198, 192] width 35 height 23
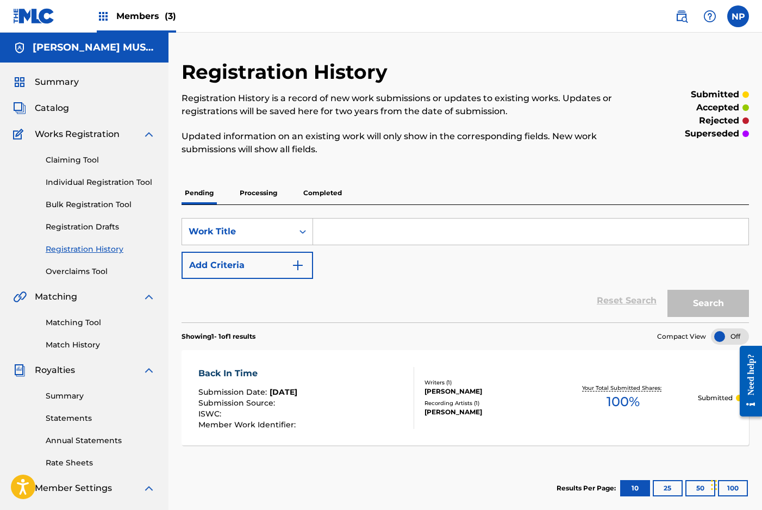
click at [413, 29] on nav "Members (3) NP NP [PERSON_NAME] [PERSON_NAME][DOMAIN_NAME][EMAIL_ADDRESS][PERSO…" at bounding box center [381, 16] width 762 height 33
